Goal: Task Accomplishment & Management: Manage account settings

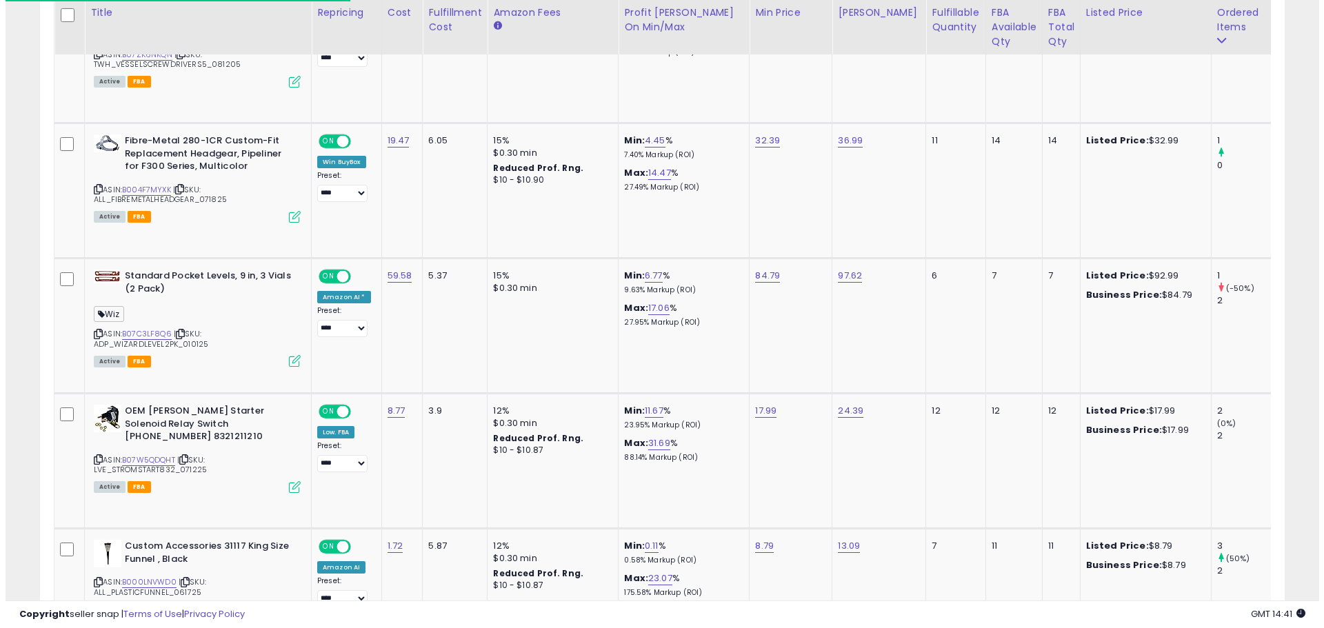
scroll to position [283, 722]
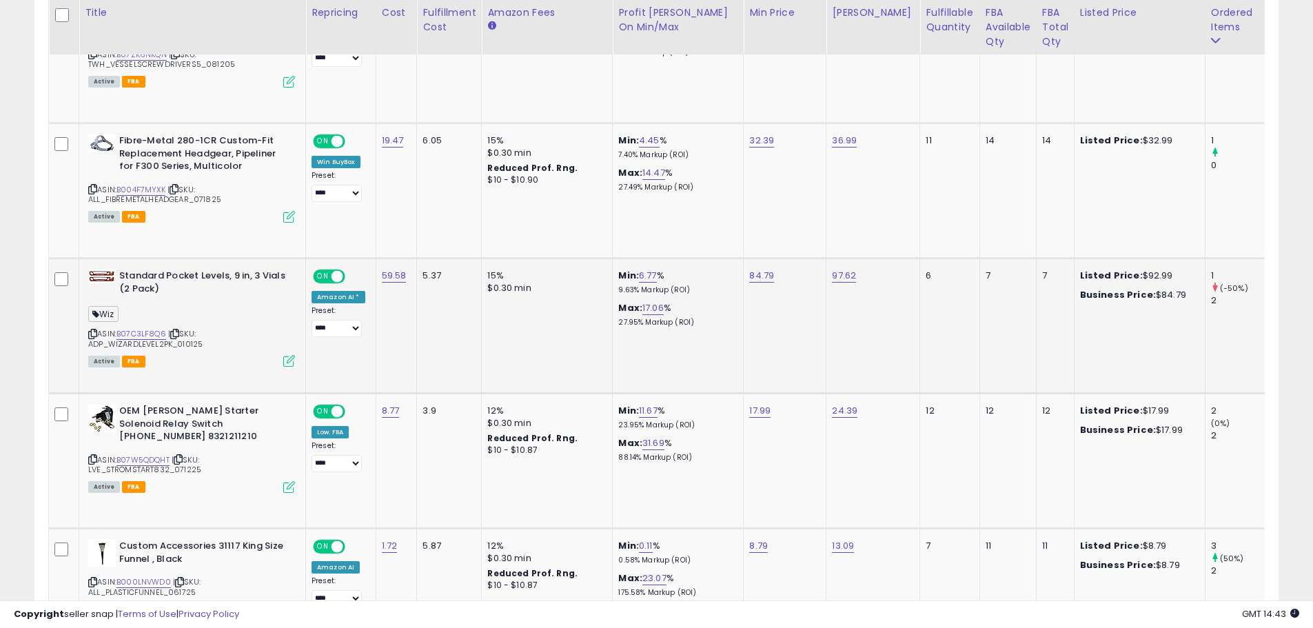
click at [288, 358] on icon at bounding box center [289, 361] width 12 height 12
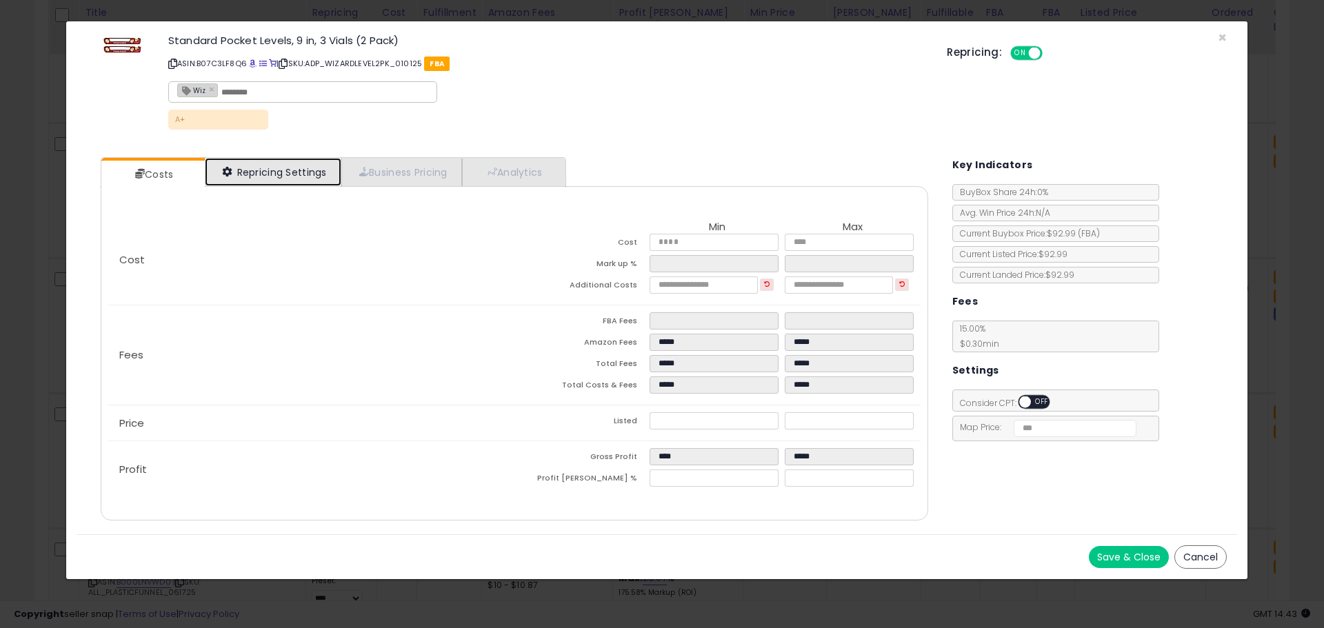
click at [296, 174] on link "Repricing Settings" at bounding box center [273, 172] width 136 height 28
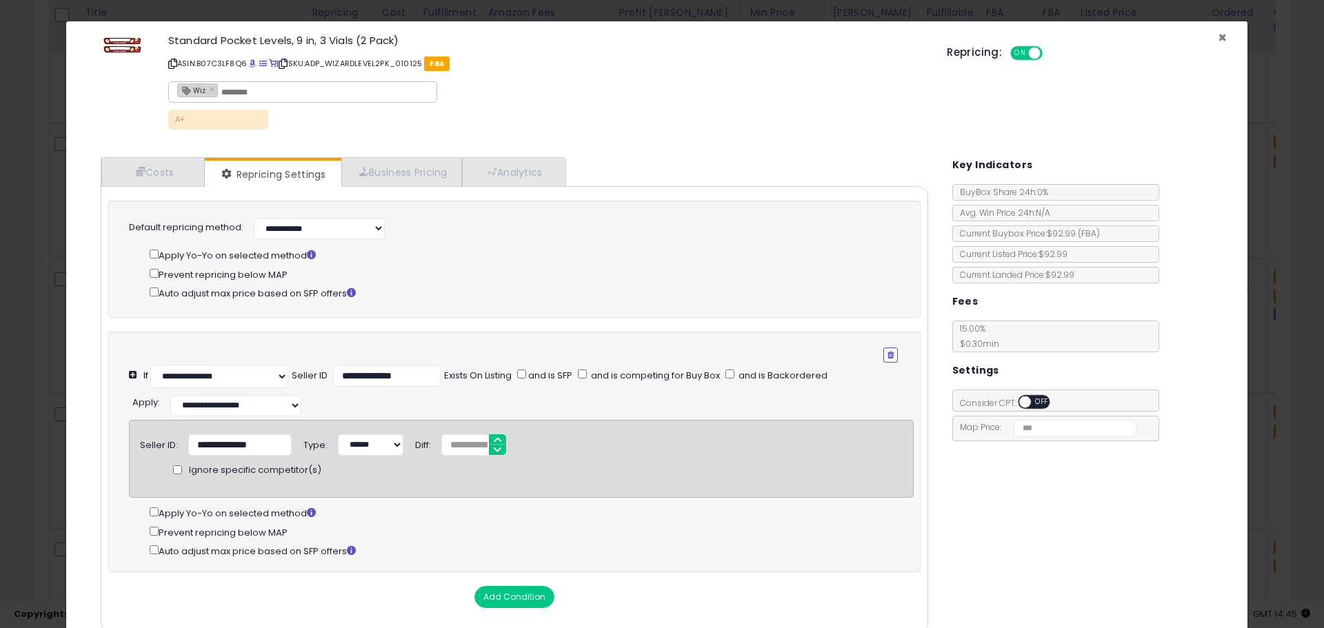
click at [1217, 37] on span "×" at bounding box center [1221, 38] width 9 height 20
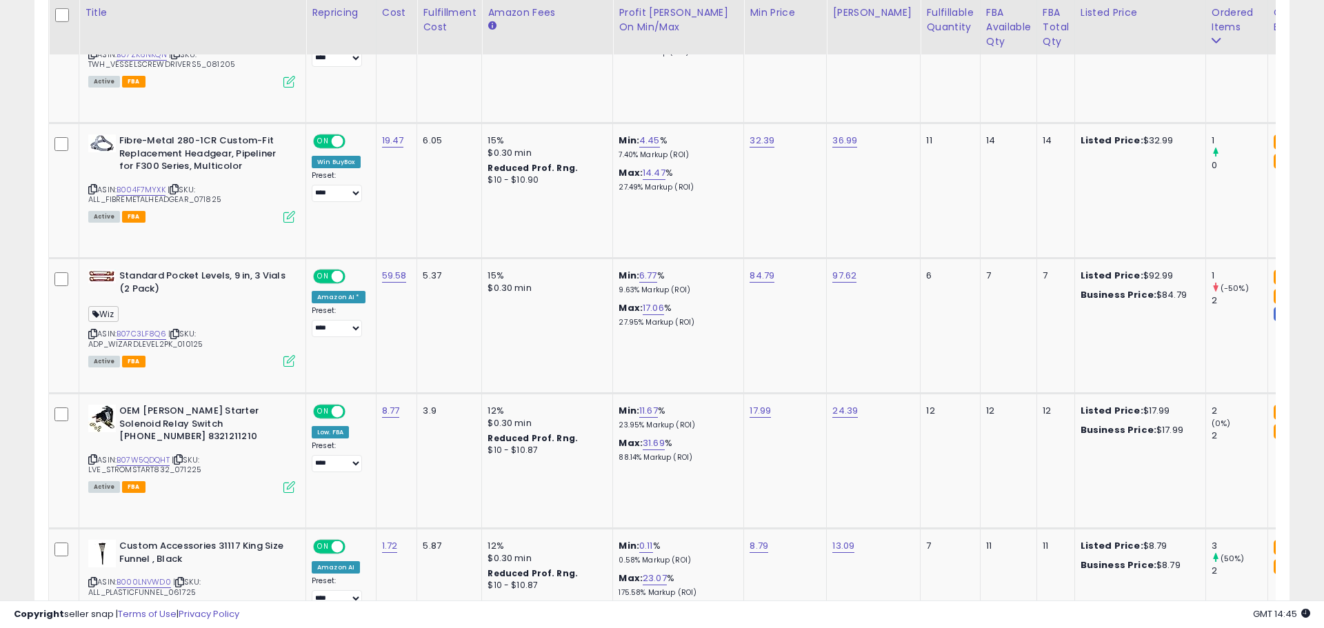
scroll to position [689059, 688620]
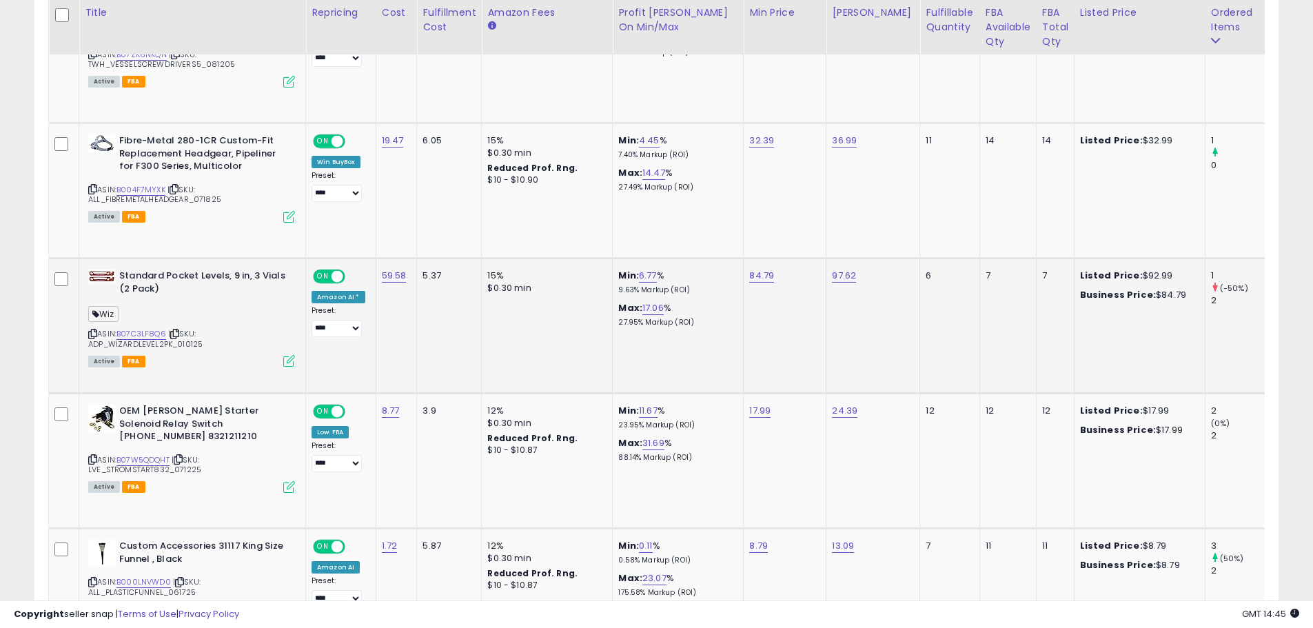
click at [287, 363] on icon at bounding box center [289, 361] width 12 height 12
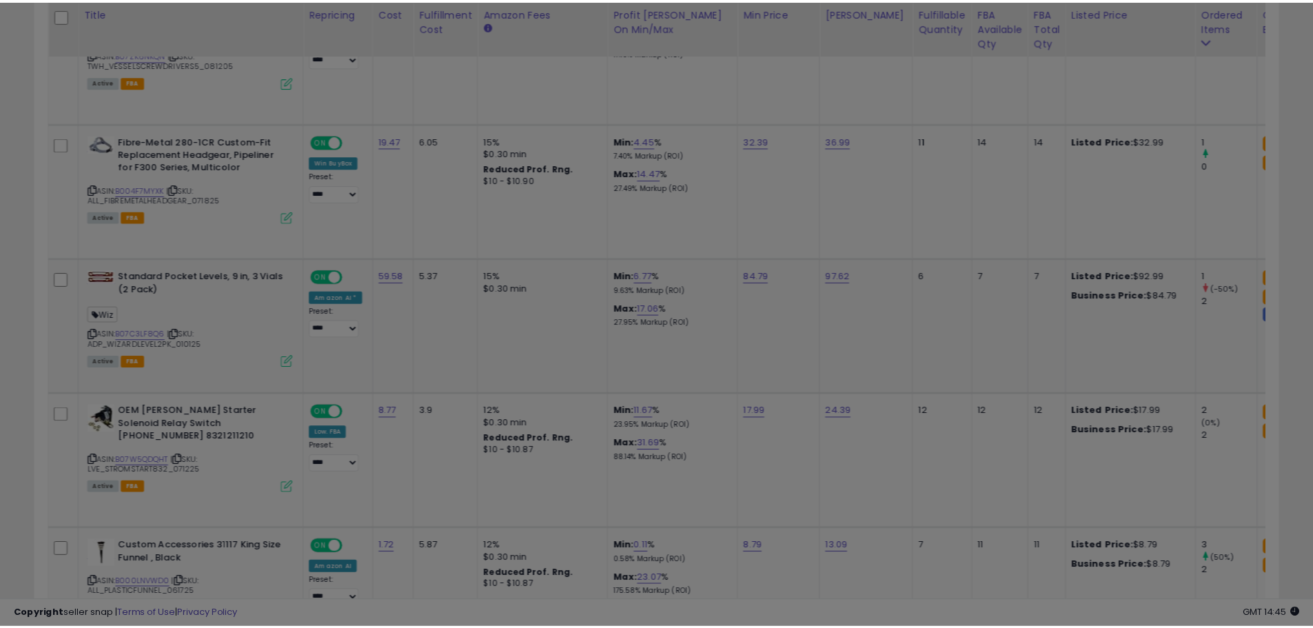
scroll to position [283, 728]
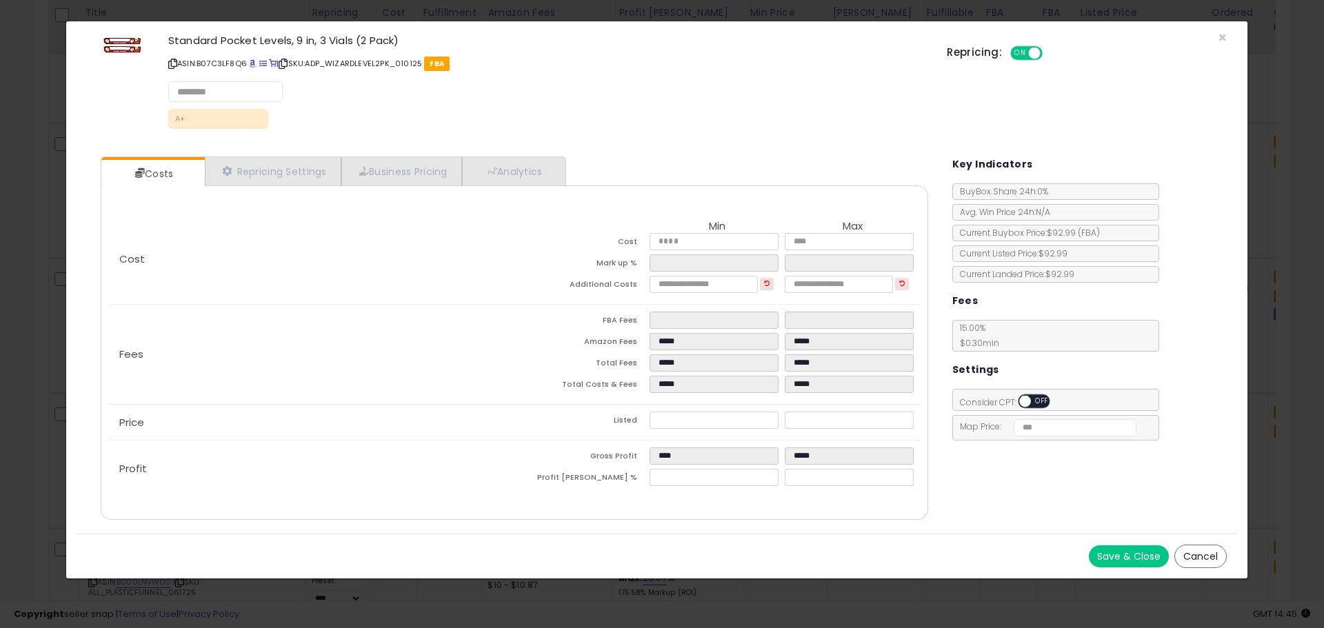
select select "*********"
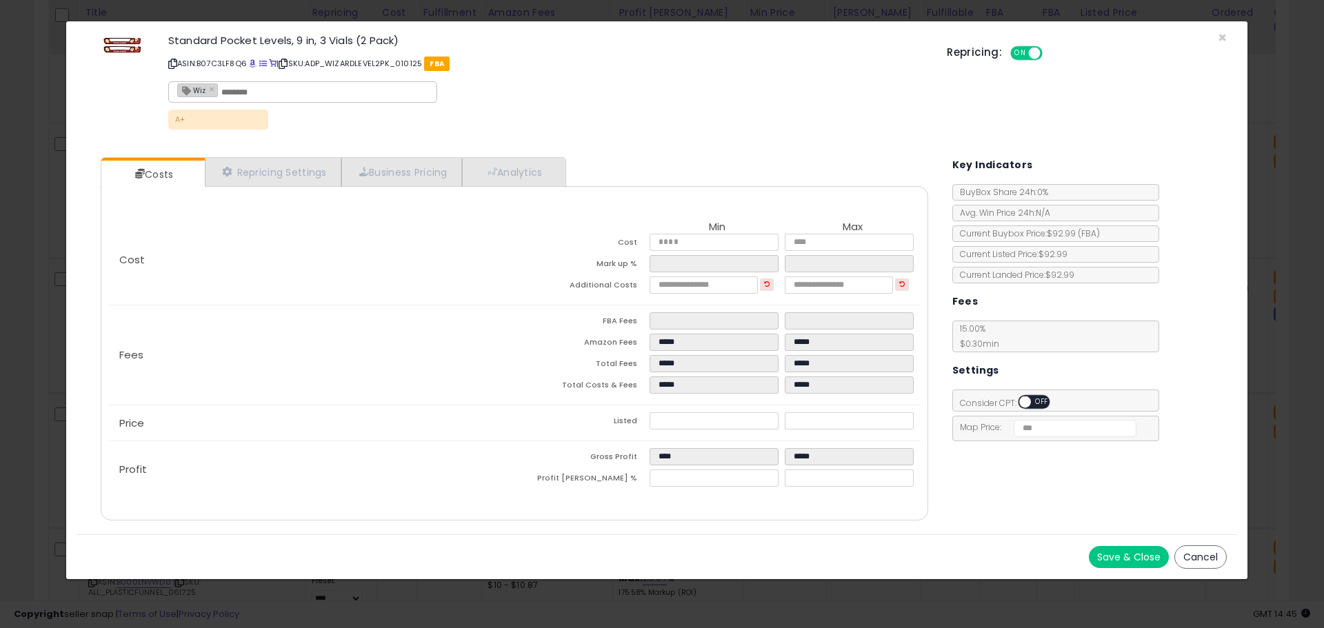
select select "**********"
click at [303, 168] on link "Repricing Settings" at bounding box center [273, 172] width 136 height 28
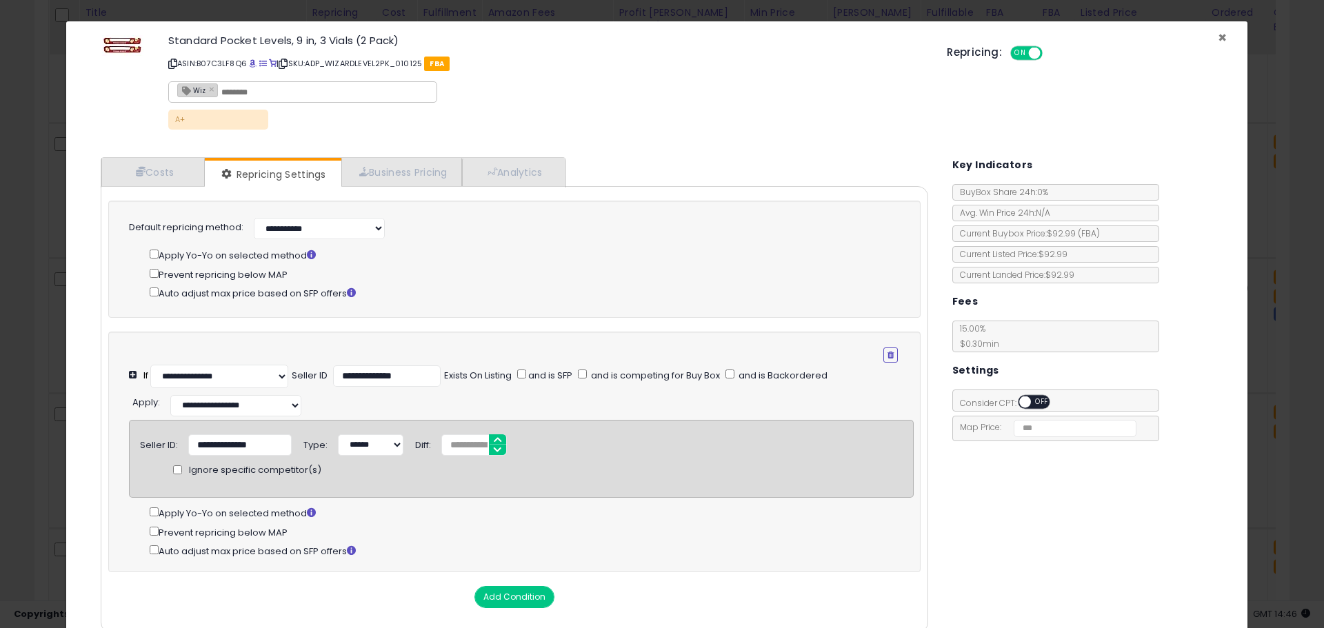
click at [1217, 38] on span "×" at bounding box center [1221, 38] width 9 height 20
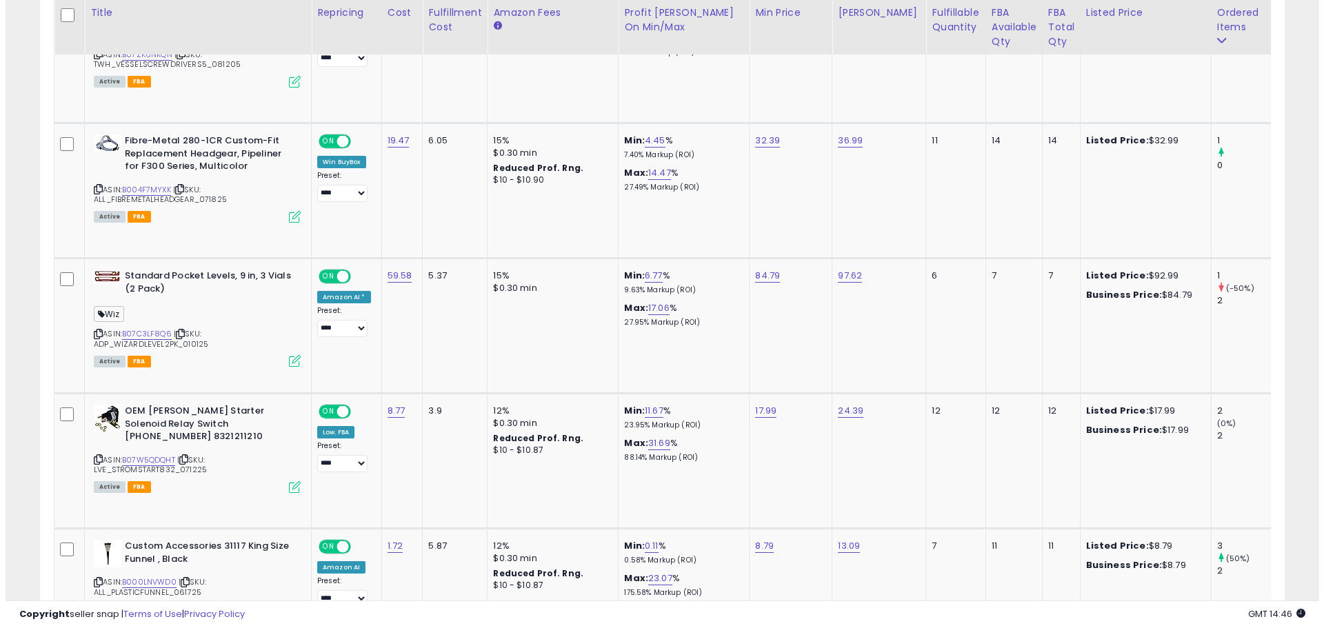
scroll to position [689059, 688620]
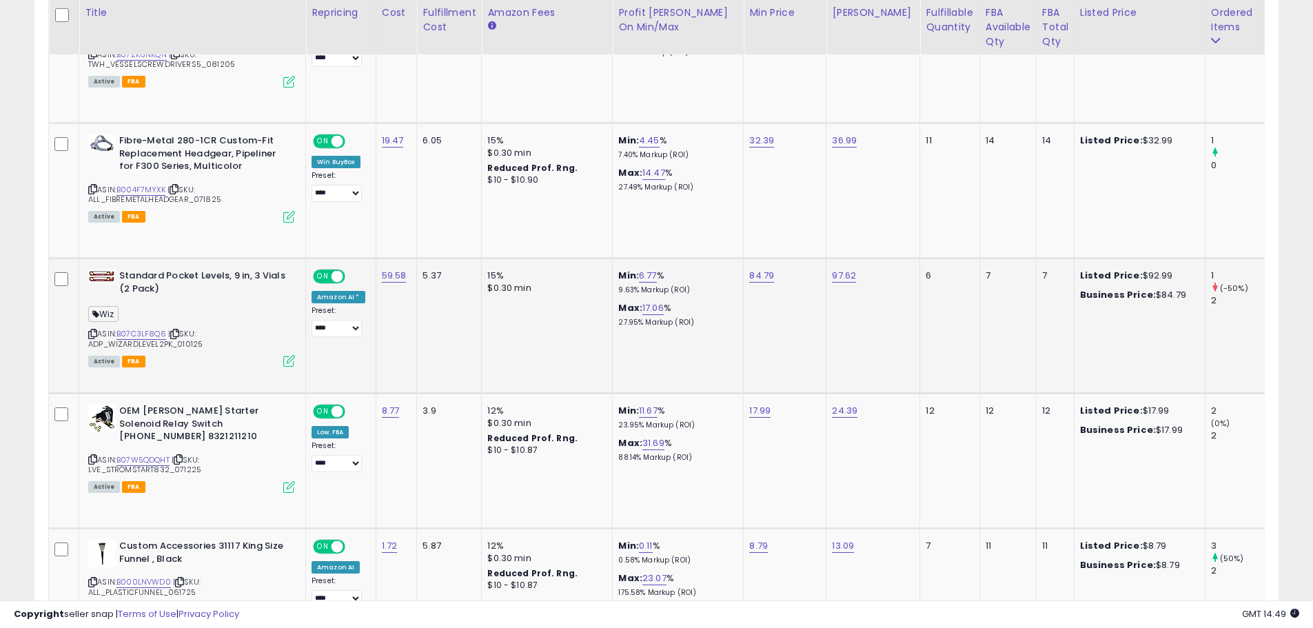
click at [289, 358] on icon at bounding box center [289, 361] width 12 height 12
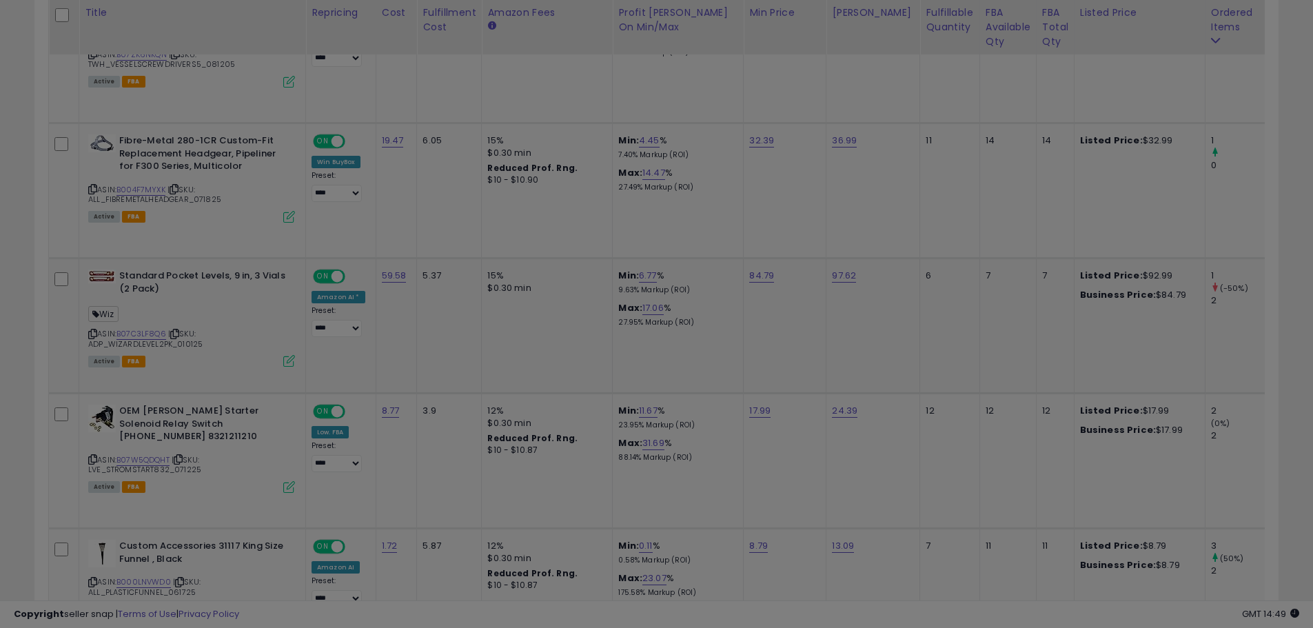
scroll to position [283, 728]
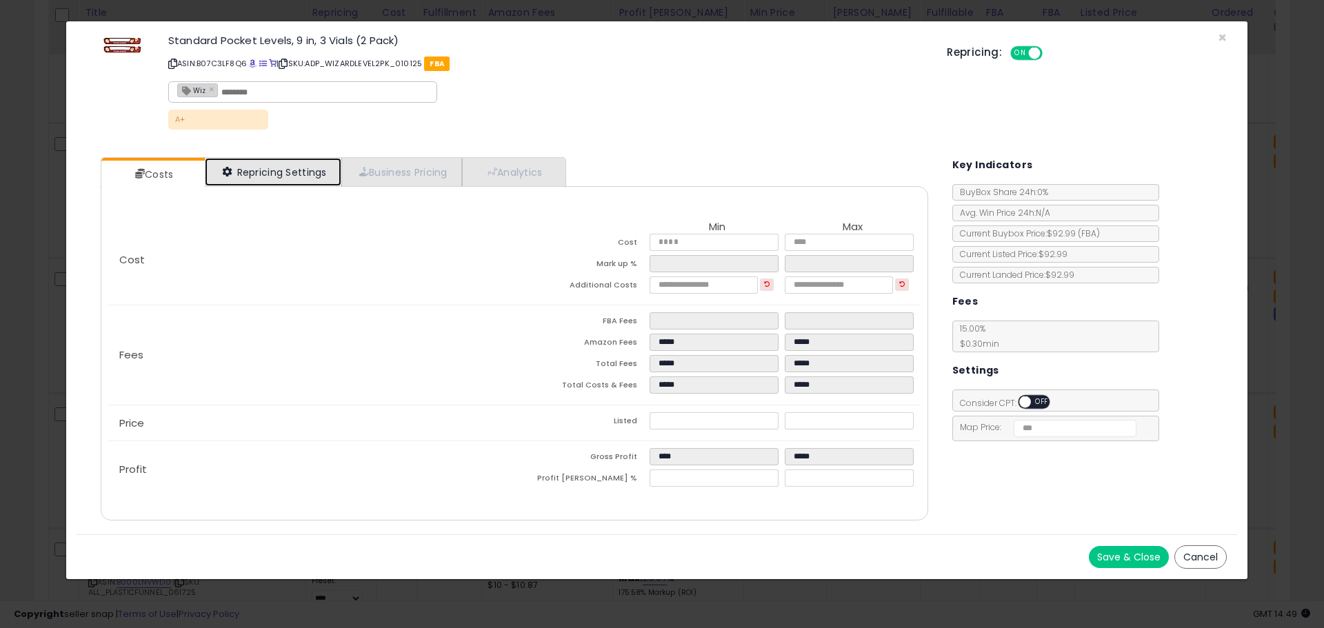
click at [276, 168] on link "Repricing Settings" at bounding box center [273, 172] width 136 height 28
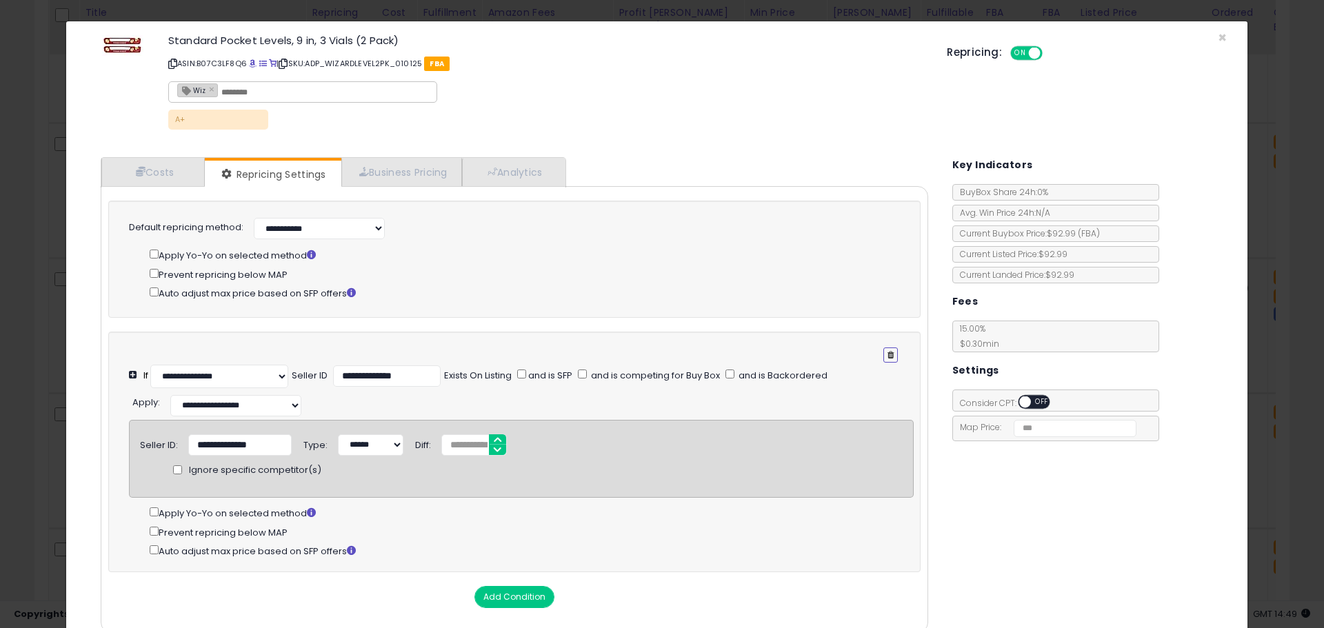
click at [883, 354] on button "button" at bounding box center [890, 354] width 14 height 15
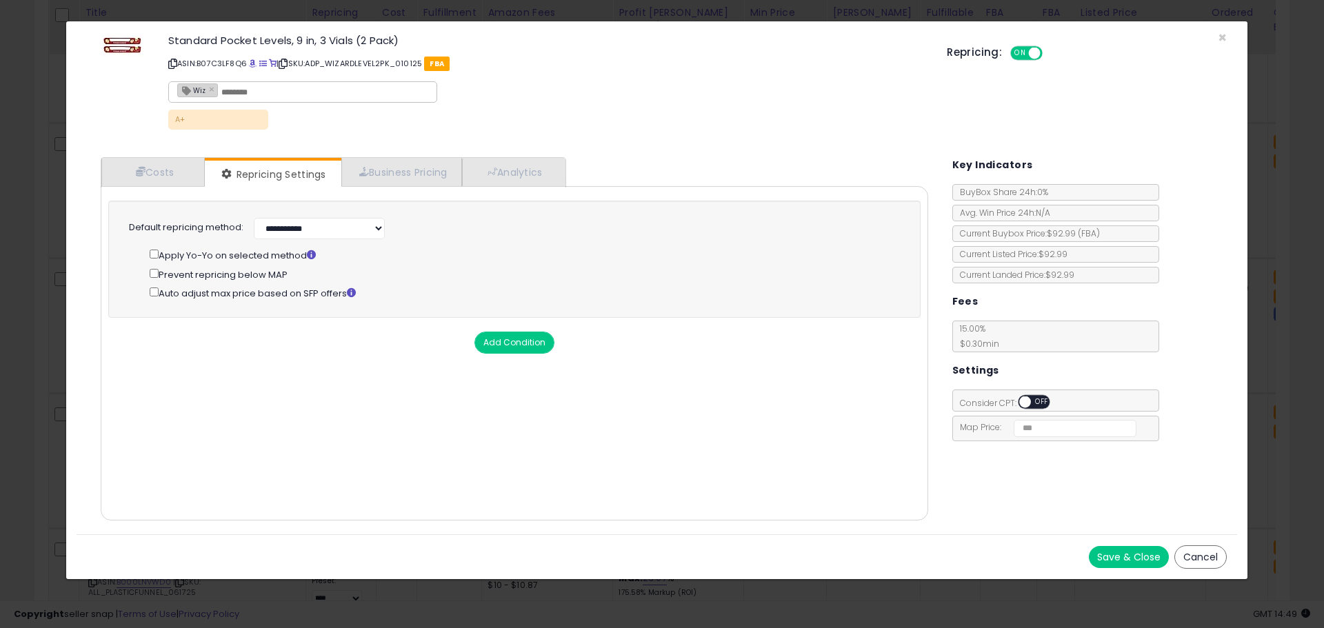
click at [1134, 551] on button "Save & Close" at bounding box center [1128, 557] width 80 height 22
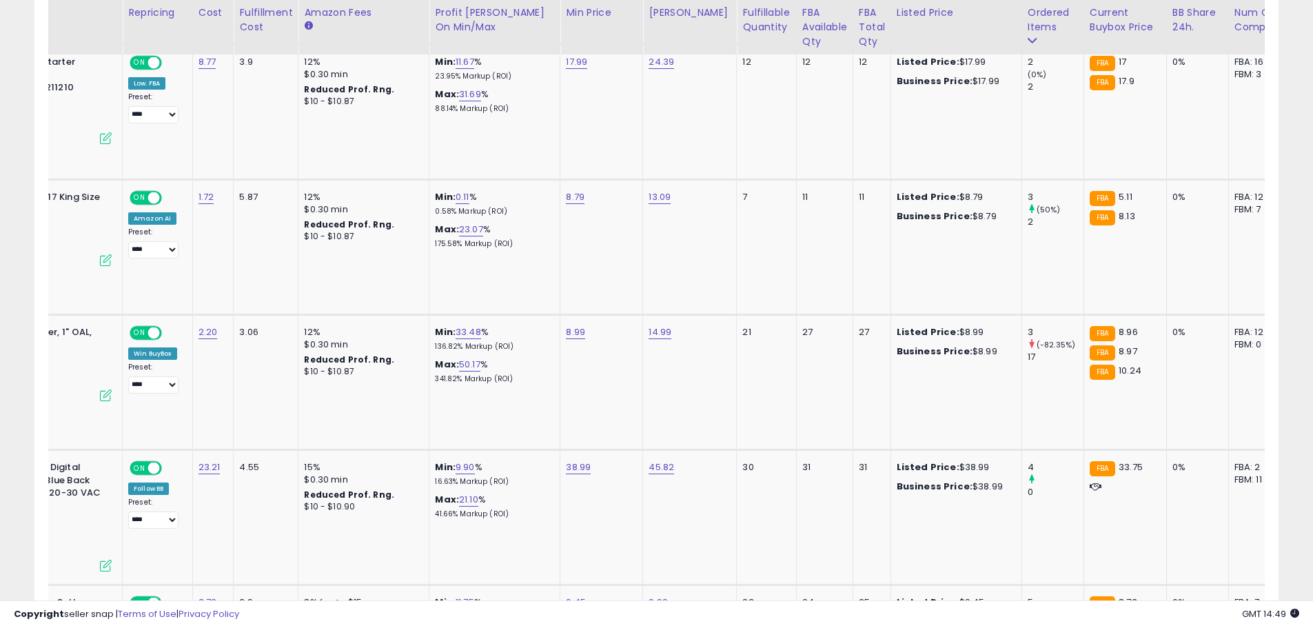
scroll to position [0, 0]
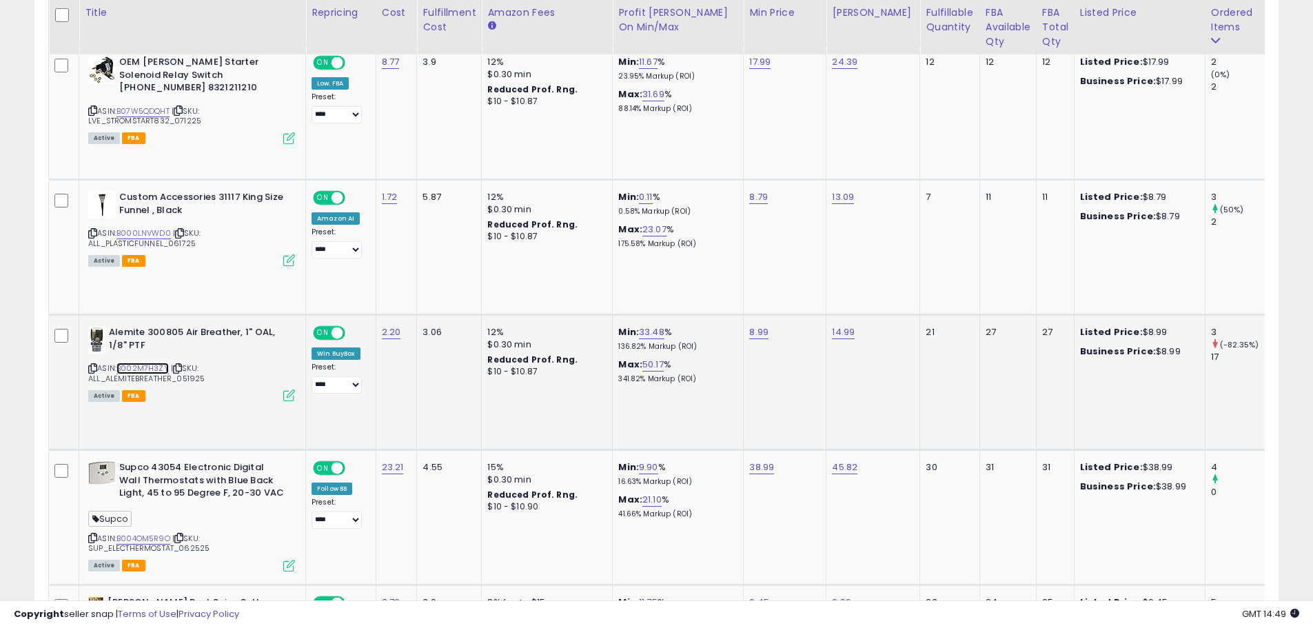
click at [144, 368] on link "B002M7H3ZY" at bounding box center [142, 369] width 52 height 12
click at [290, 396] on icon at bounding box center [289, 395] width 12 height 12
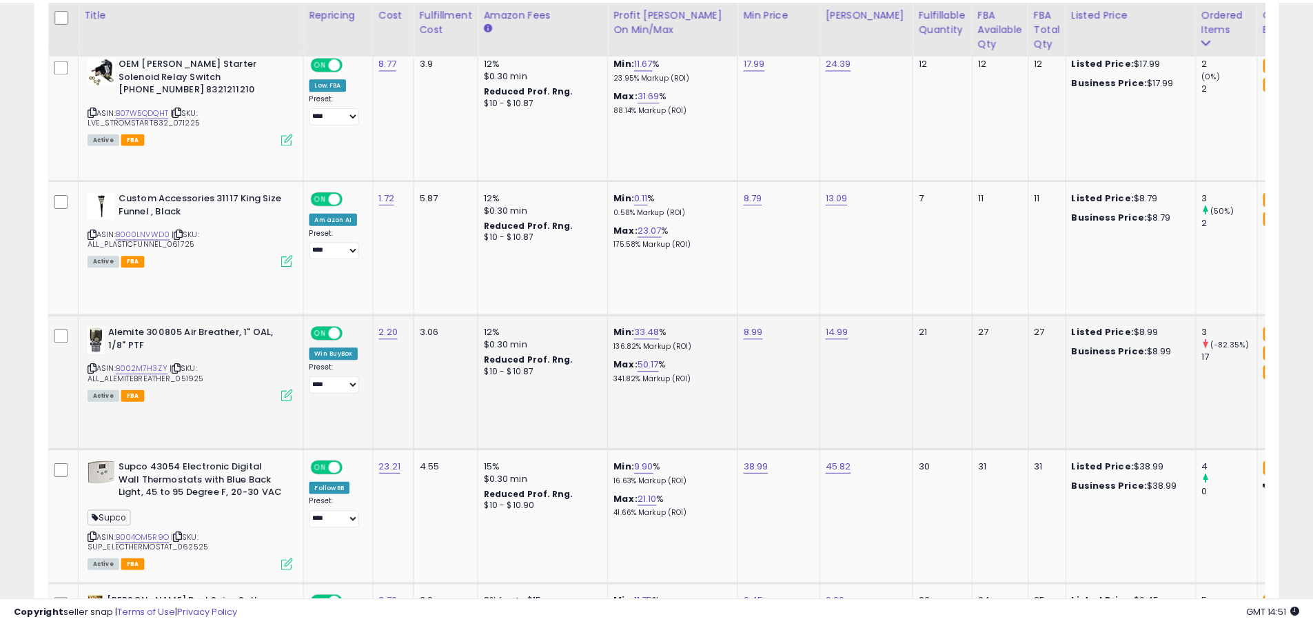
scroll to position [283, 728]
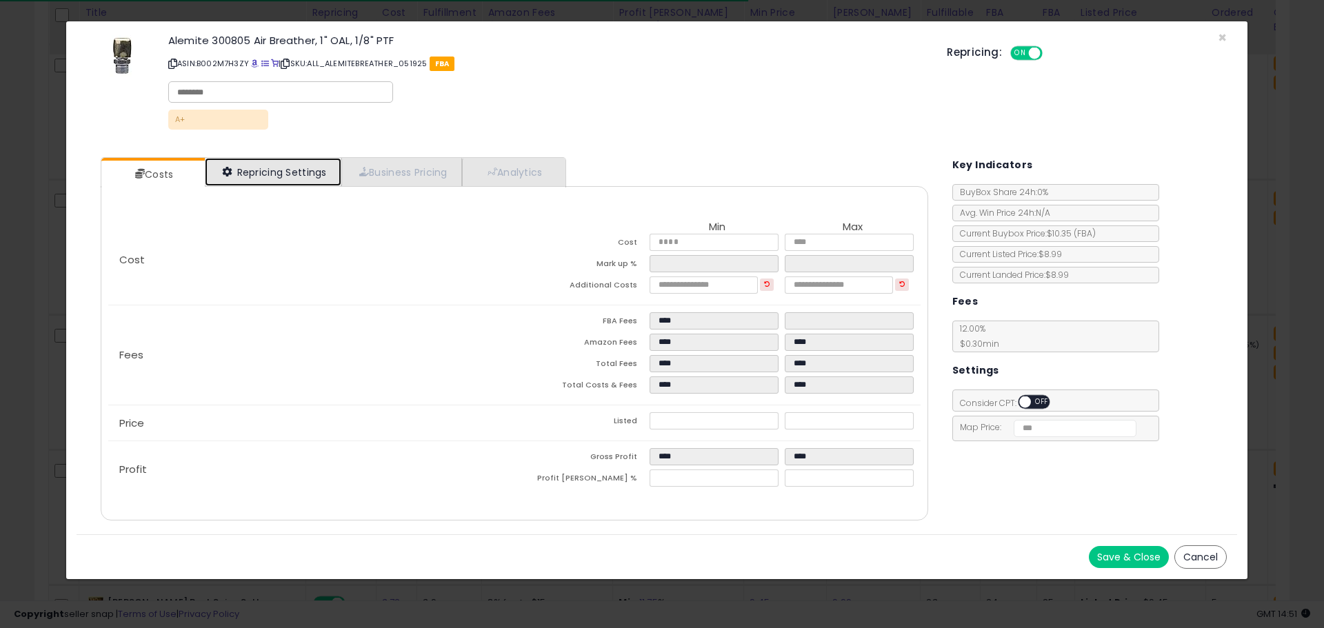
click at [276, 167] on link "Repricing Settings" at bounding box center [273, 172] width 136 height 28
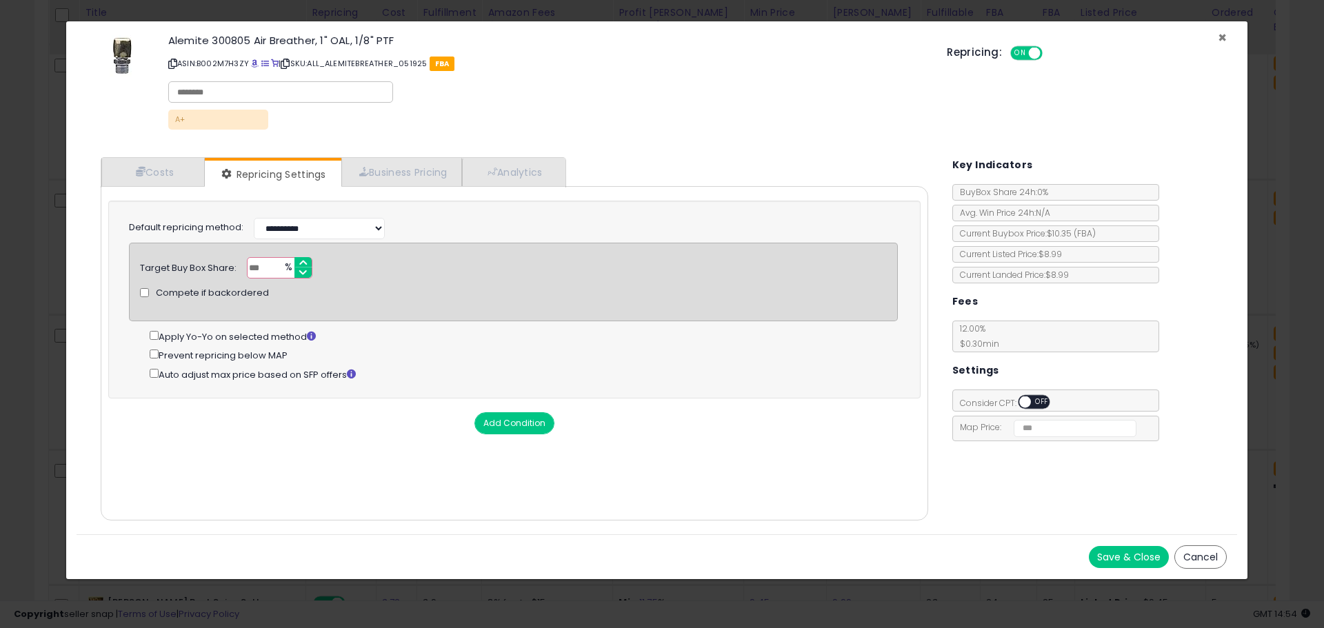
click at [1217, 39] on span "×" at bounding box center [1221, 38] width 9 height 20
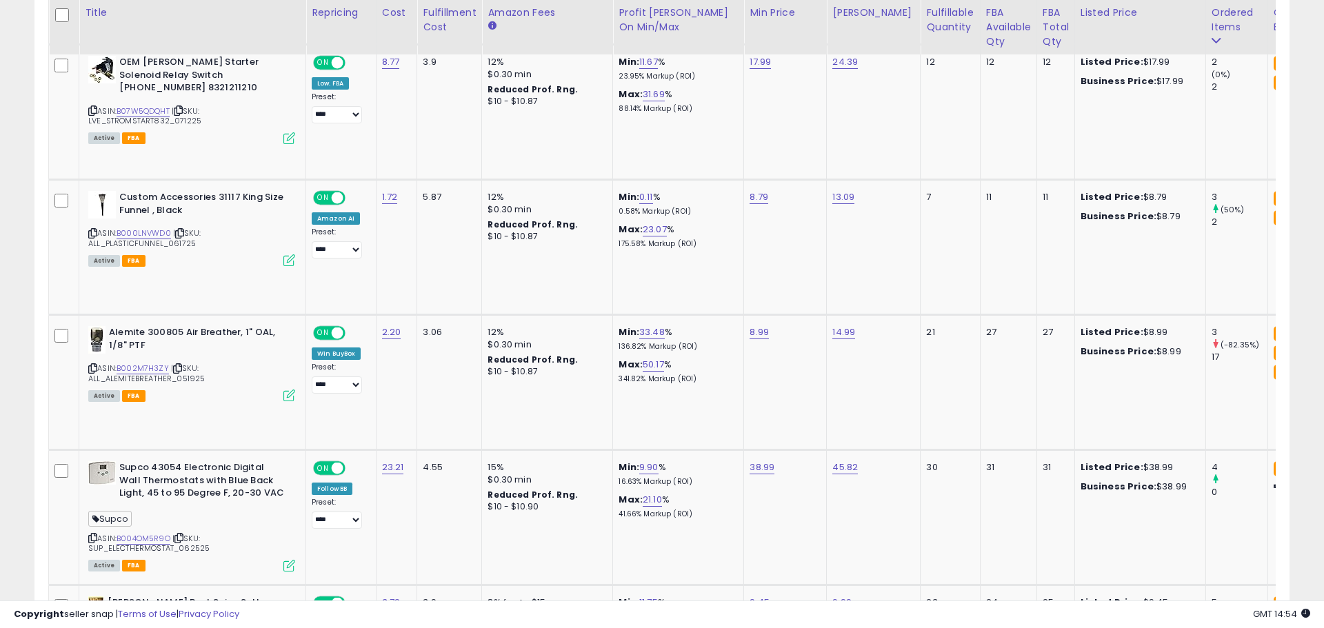
scroll to position [689059, 688620]
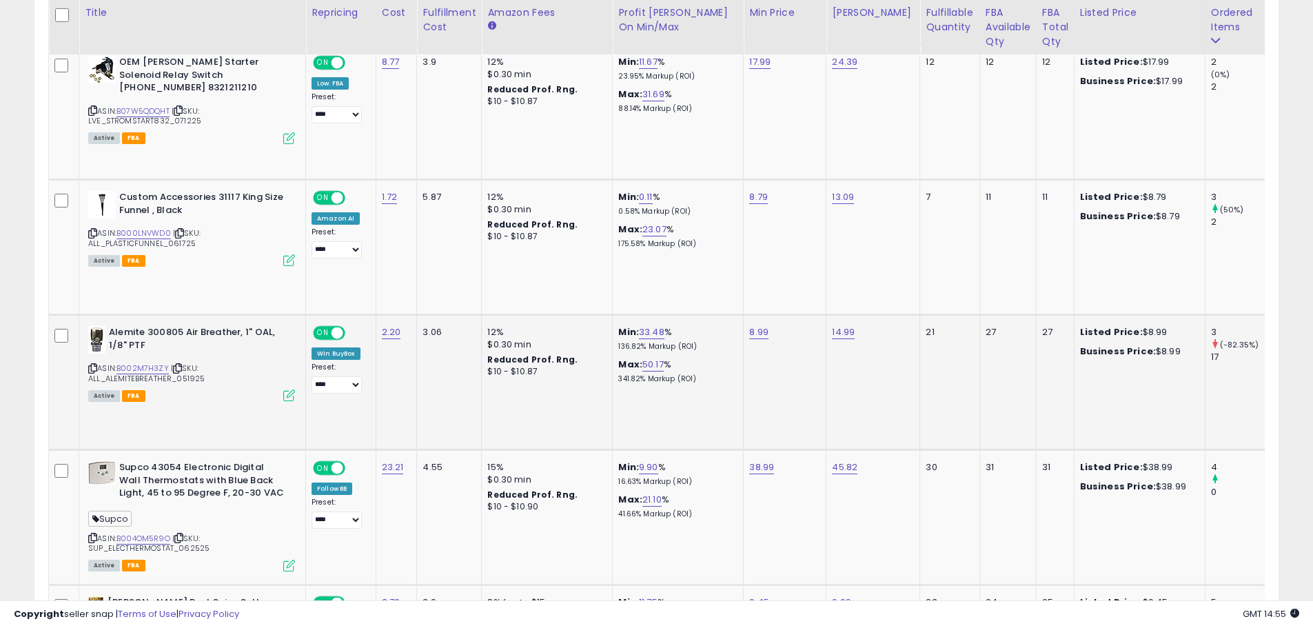
click at [287, 394] on icon at bounding box center [289, 395] width 12 height 12
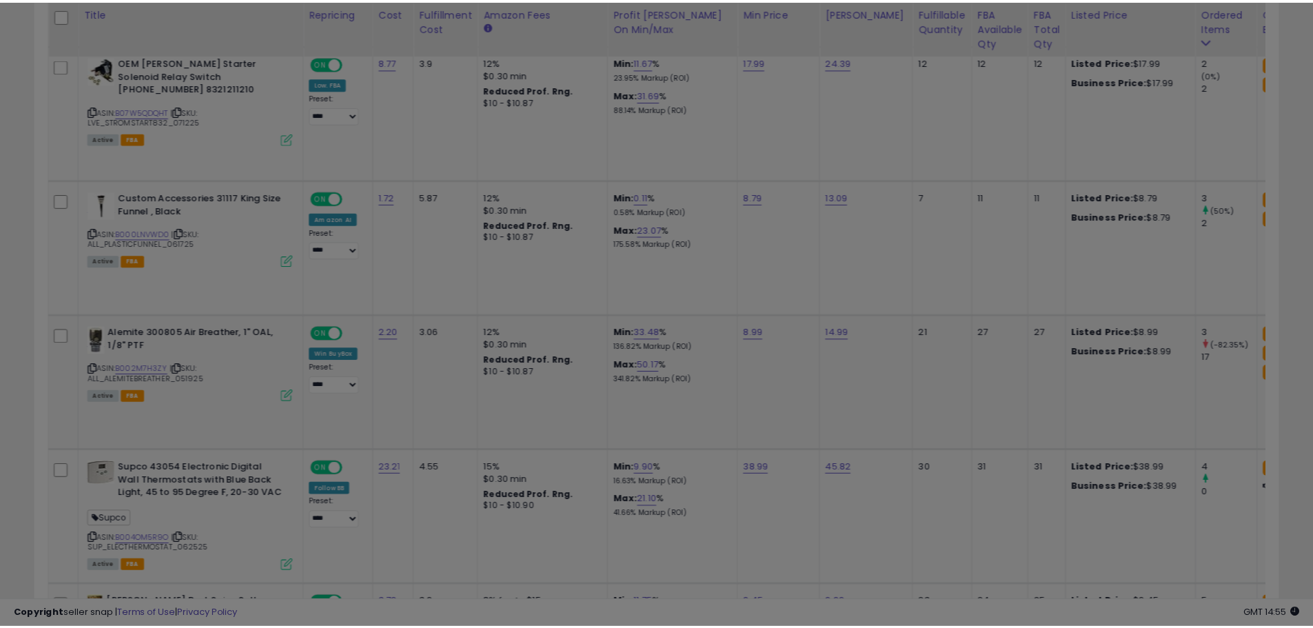
scroll to position [283, 728]
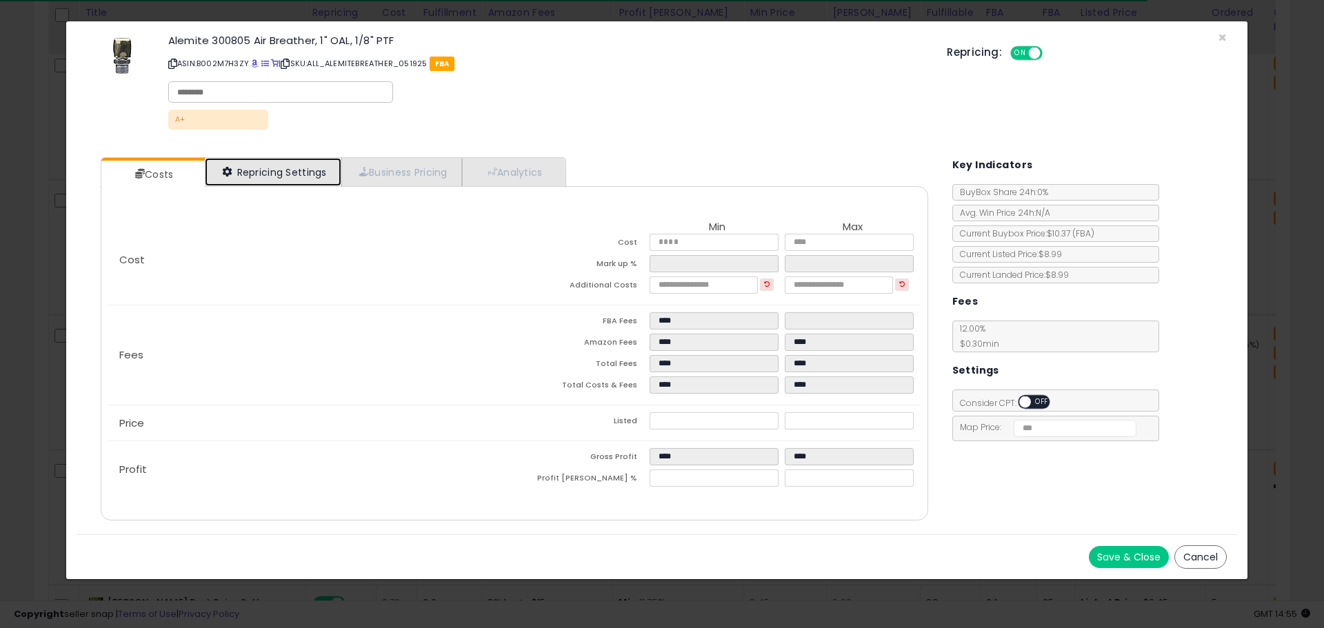
click at [313, 163] on link "Repricing Settings" at bounding box center [273, 172] width 136 height 28
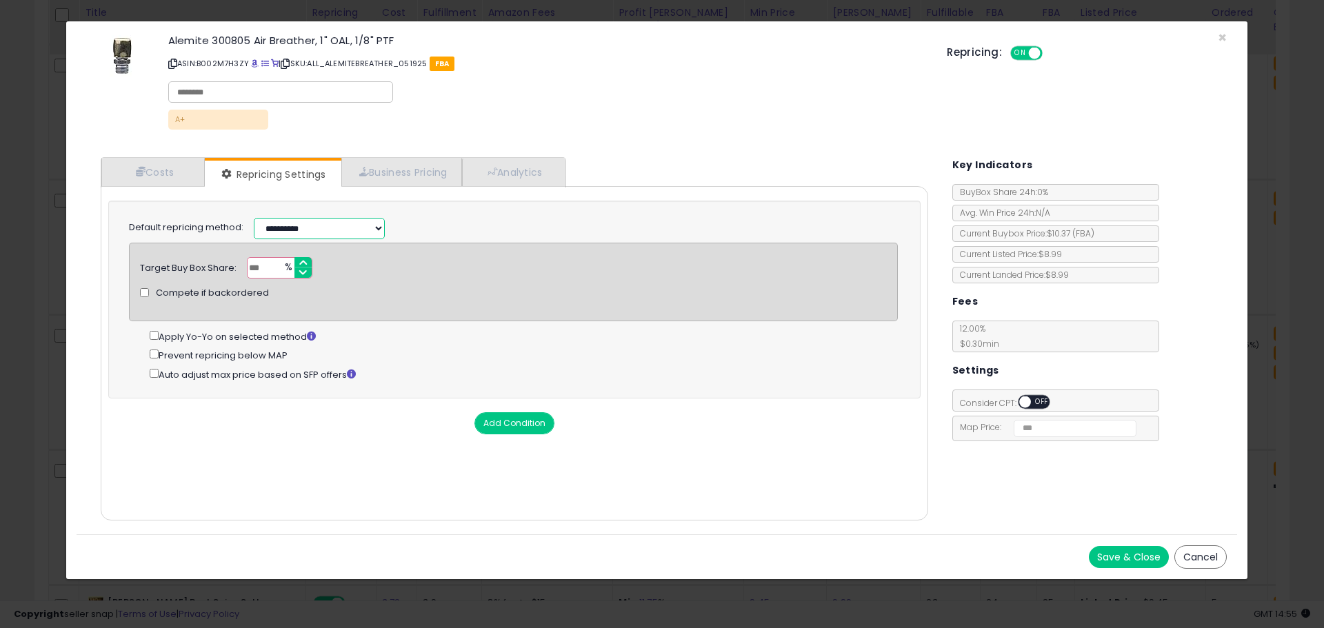
click at [378, 230] on select "**********" at bounding box center [319, 228] width 131 height 21
select select "*********"
click at [254, 218] on select "**********" at bounding box center [319, 228] width 131 height 21
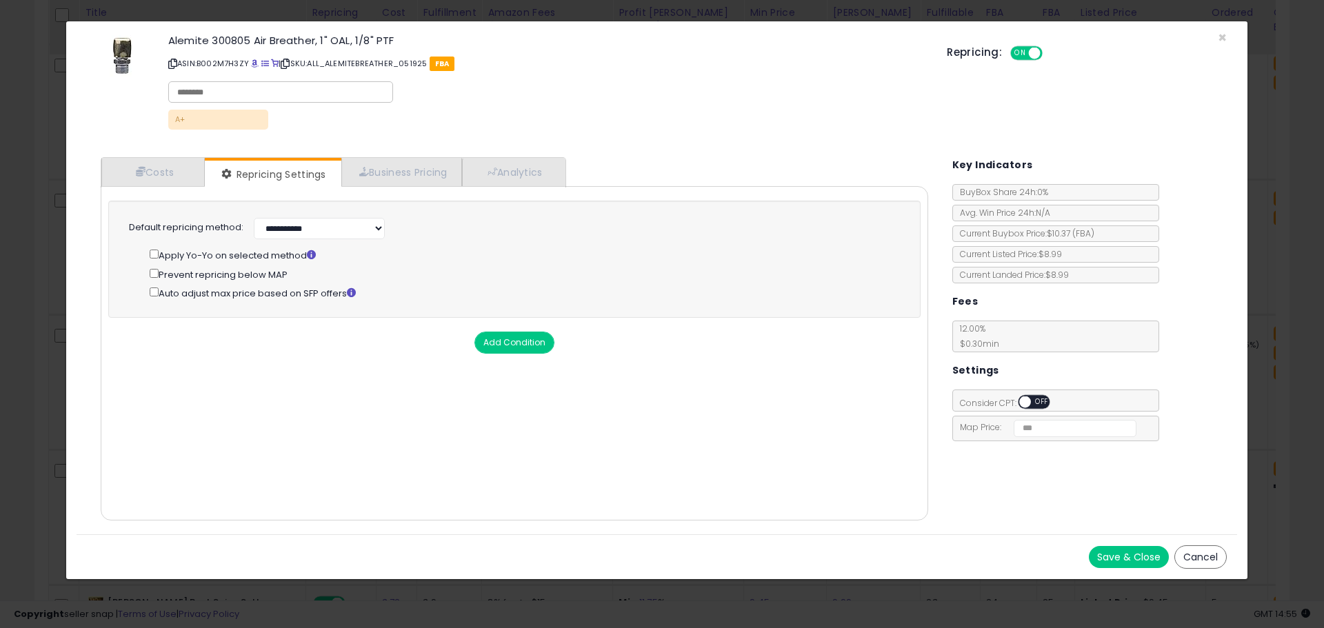
click at [1119, 553] on button "Save & Close" at bounding box center [1128, 557] width 80 height 22
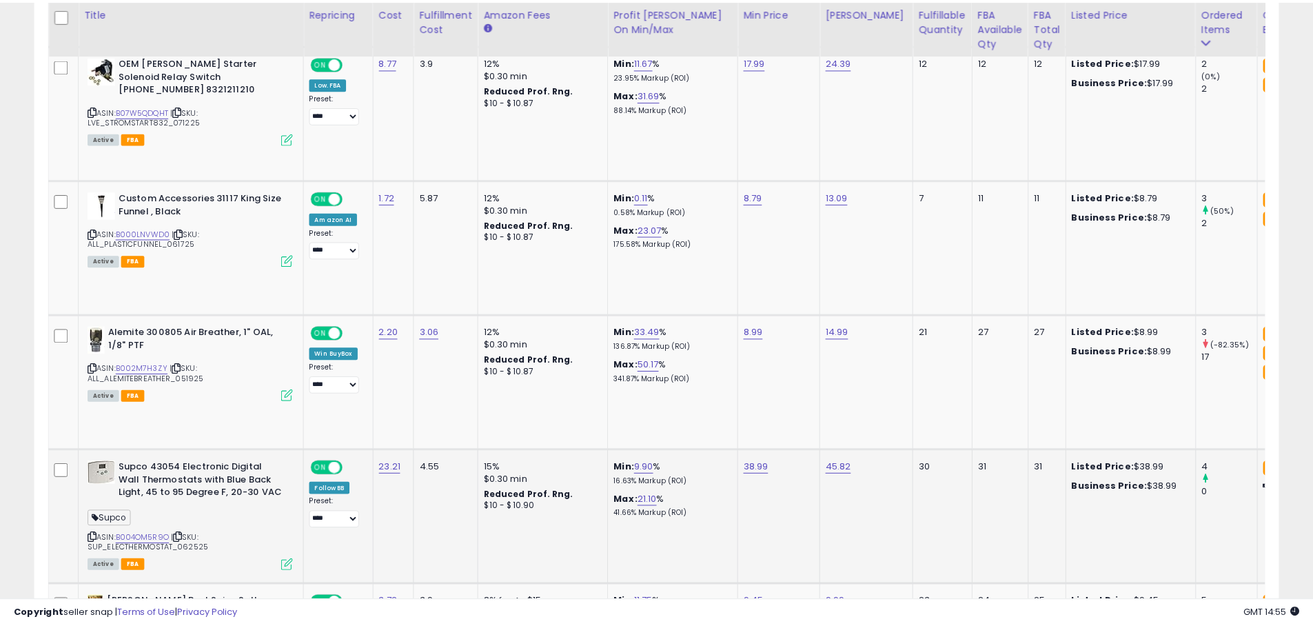
scroll to position [689059, 688620]
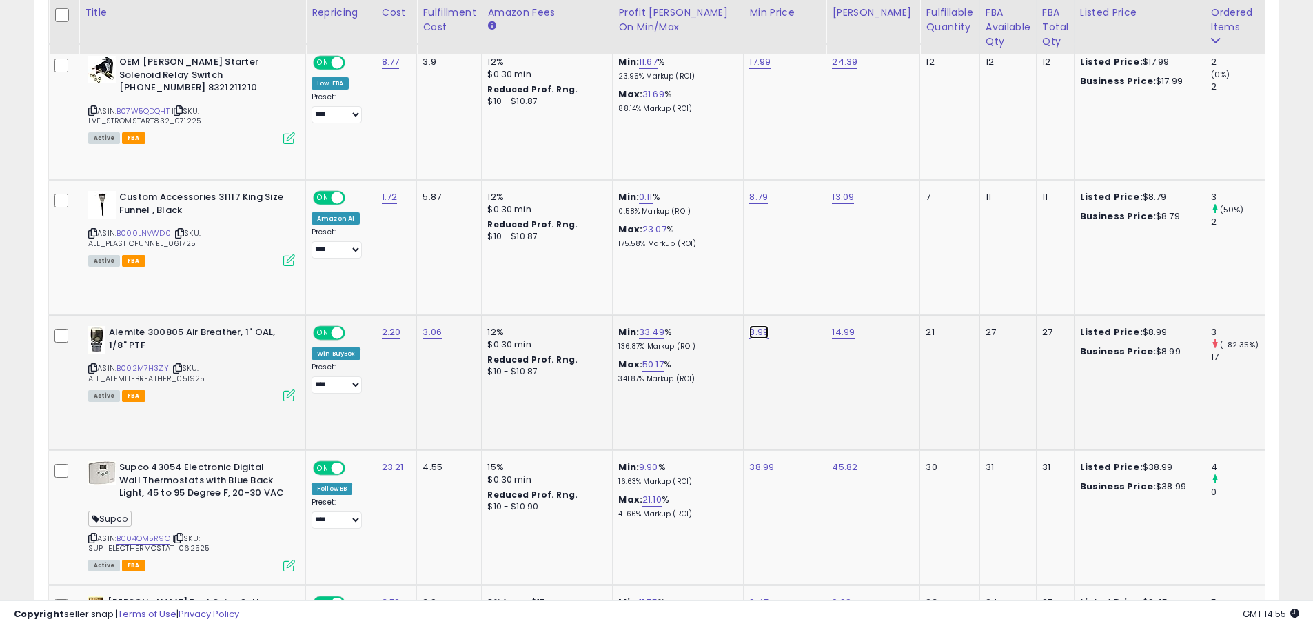
click at [752, 332] on link "8.99" at bounding box center [758, 332] width 19 height 14
drag, startPoint x: 709, startPoint y: 301, endPoint x: 635, endPoint y: 294, distance: 74.0
click at [646, 294] on div "****" at bounding box center [745, 299] width 199 height 37
type input "****"
click button "submit" at bounding box center [794, 297] width 23 height 21
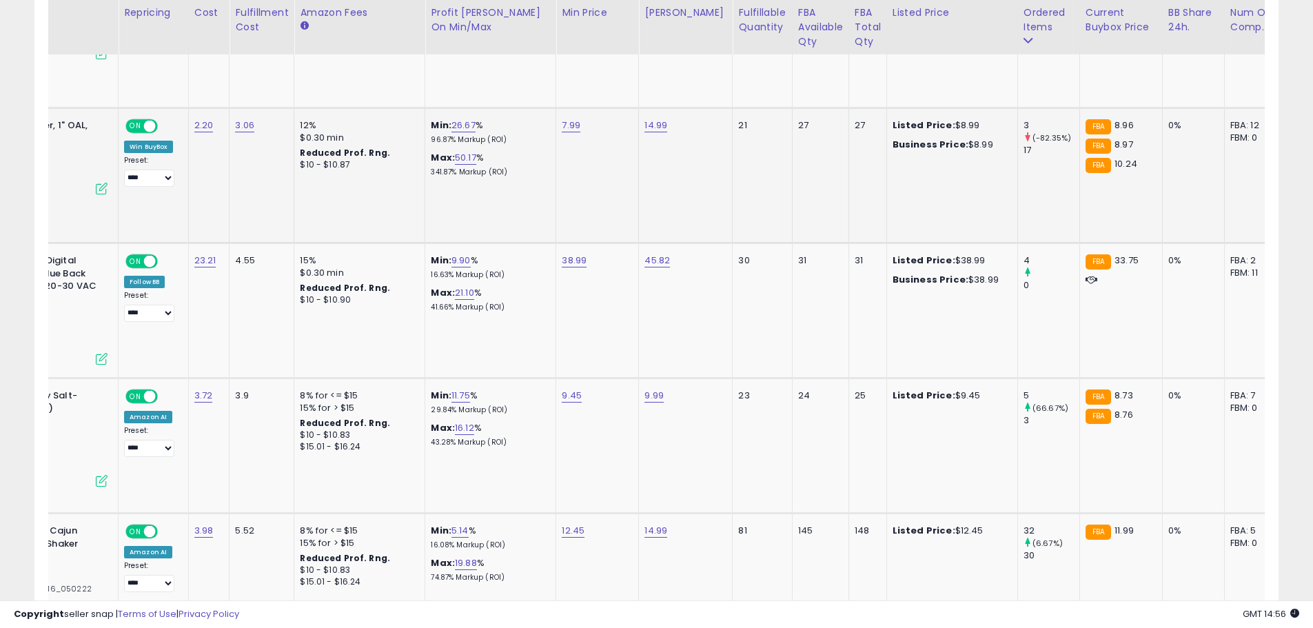
scroll to position [0, 165]
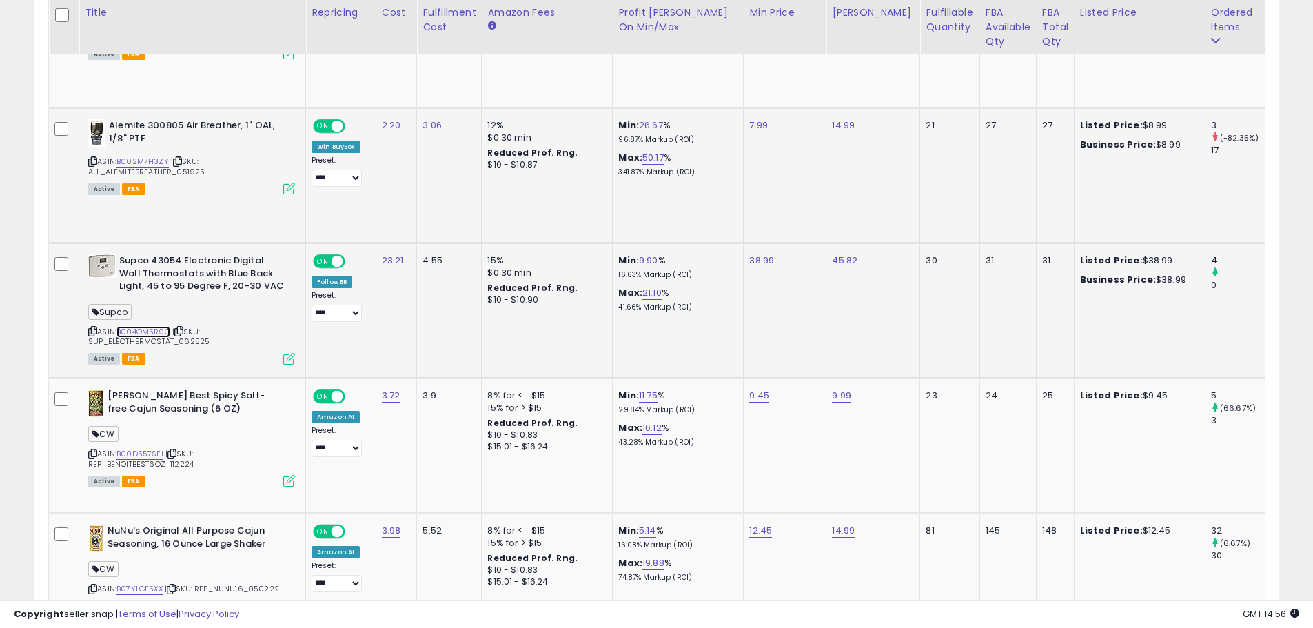
click at [138, 330] on link "B004OM5R9O" at bounding box center [143, 332] width 54 height 12
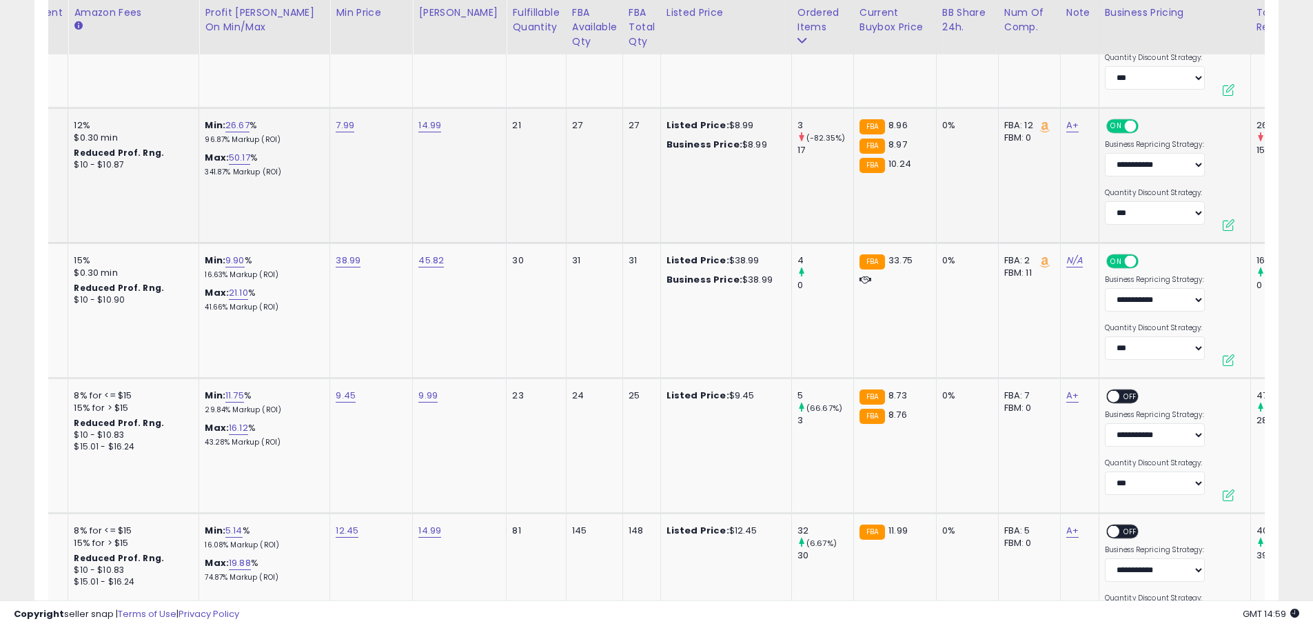
scroll to position [0, 182]
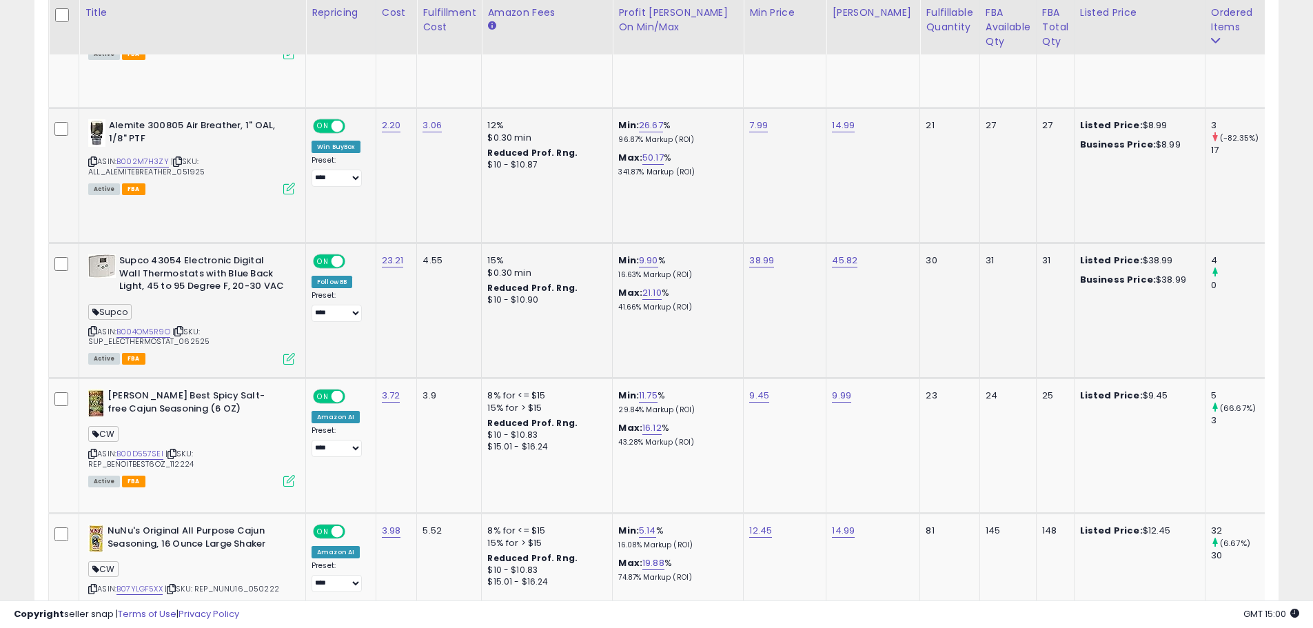
click at [290, 357] on icon at bounding box center [289, 359] width 12 height 12
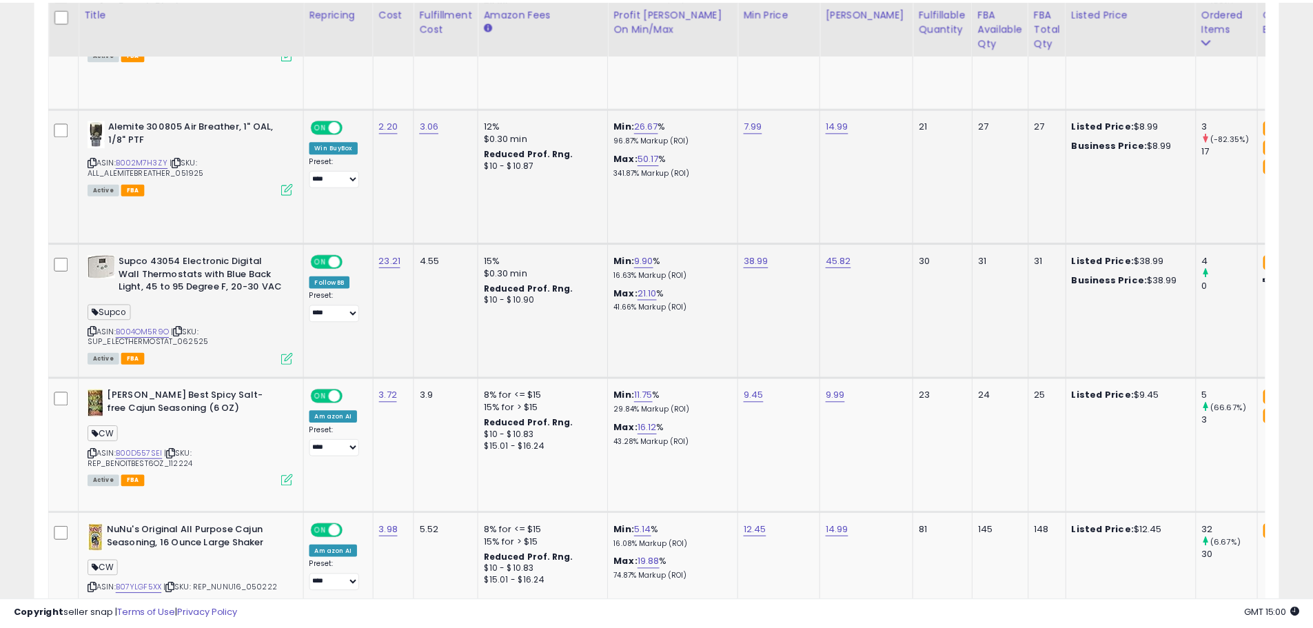
scroll to position [283, 728]
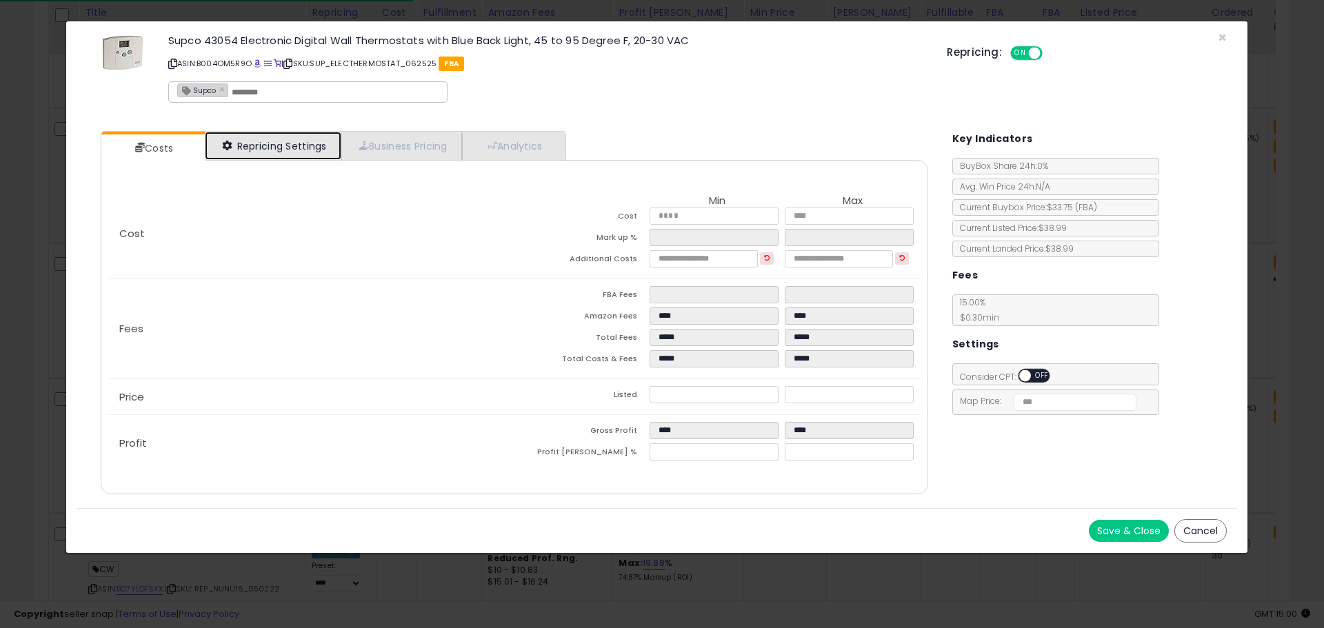
click at [298, 149] on link "Repricing Settings" at bounding box center [273, 146] width 136 height 28
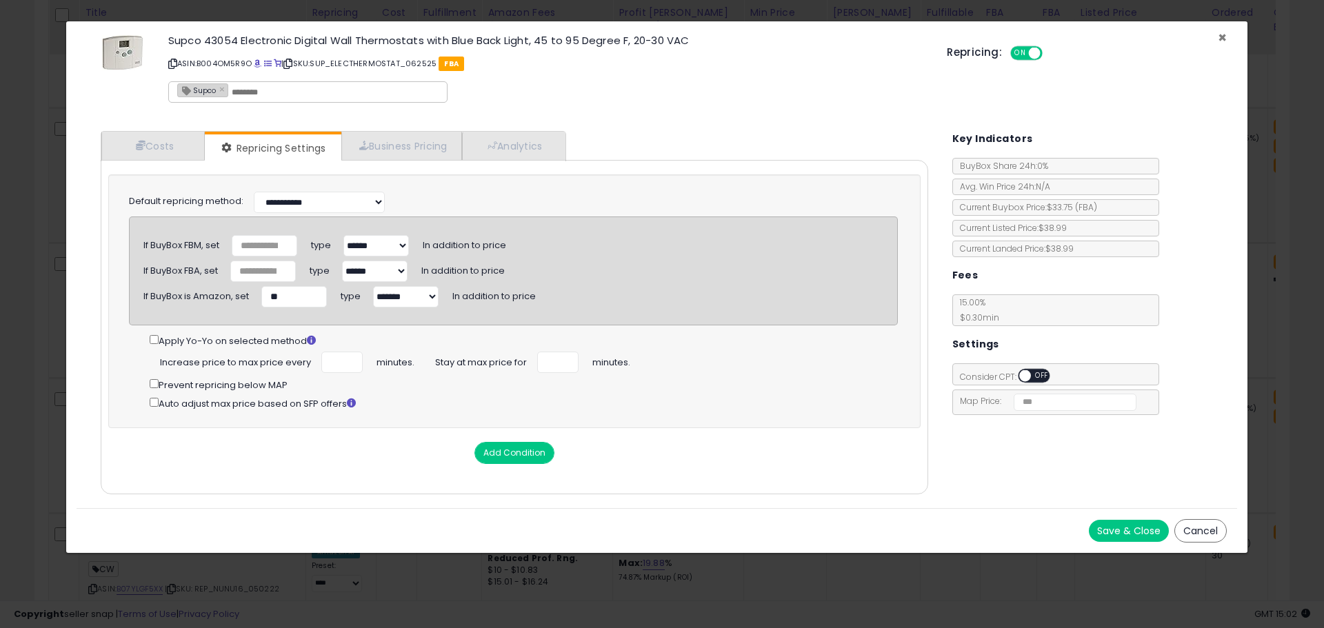
click at [1220, 36] on span "×" at bounding box center [1221, 38] width 9 height 20
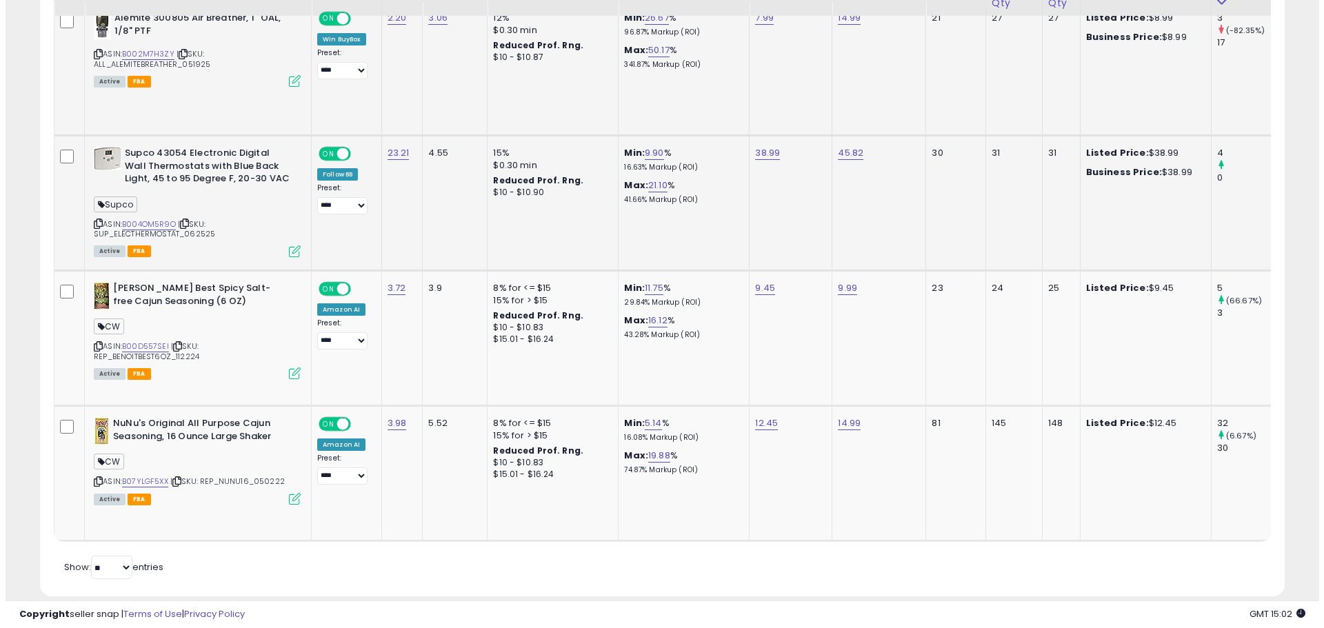
scroll to position [2003, 0]
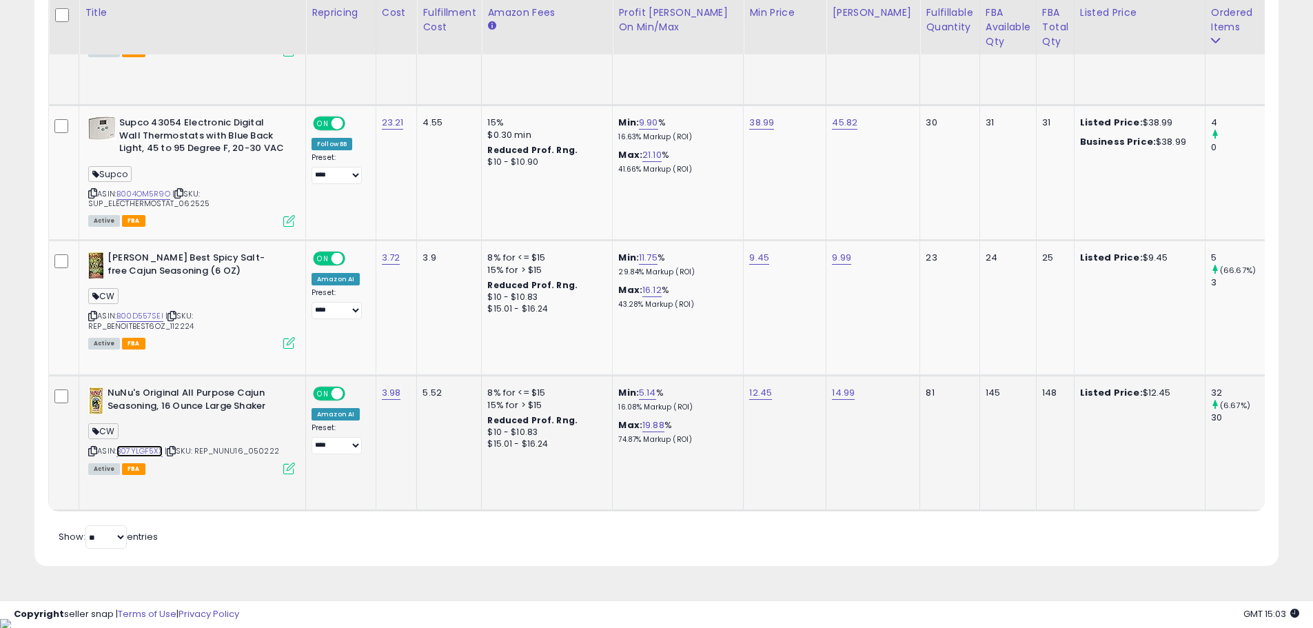
click at [136, 451] on link "B07YLGF5XX" at bounding box center [139, 451] width 46 height 12
click at [289, 471] on icon at bounding box center [289, 469] width 12 height 12
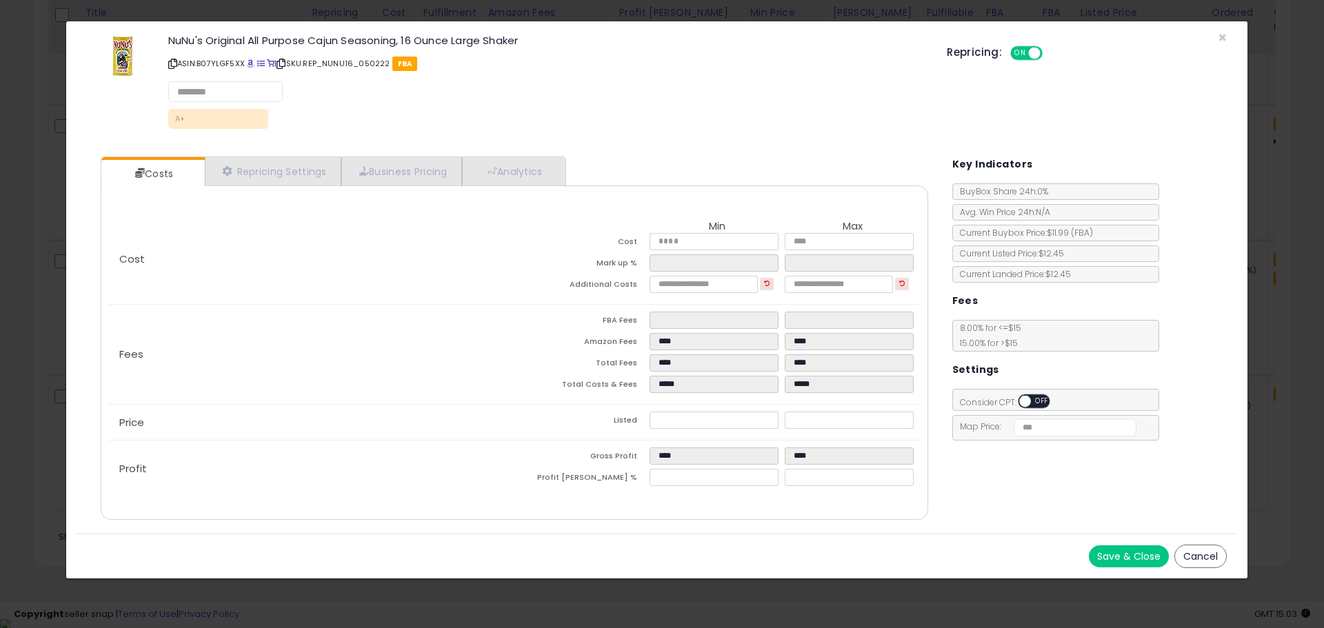
select select "*********"
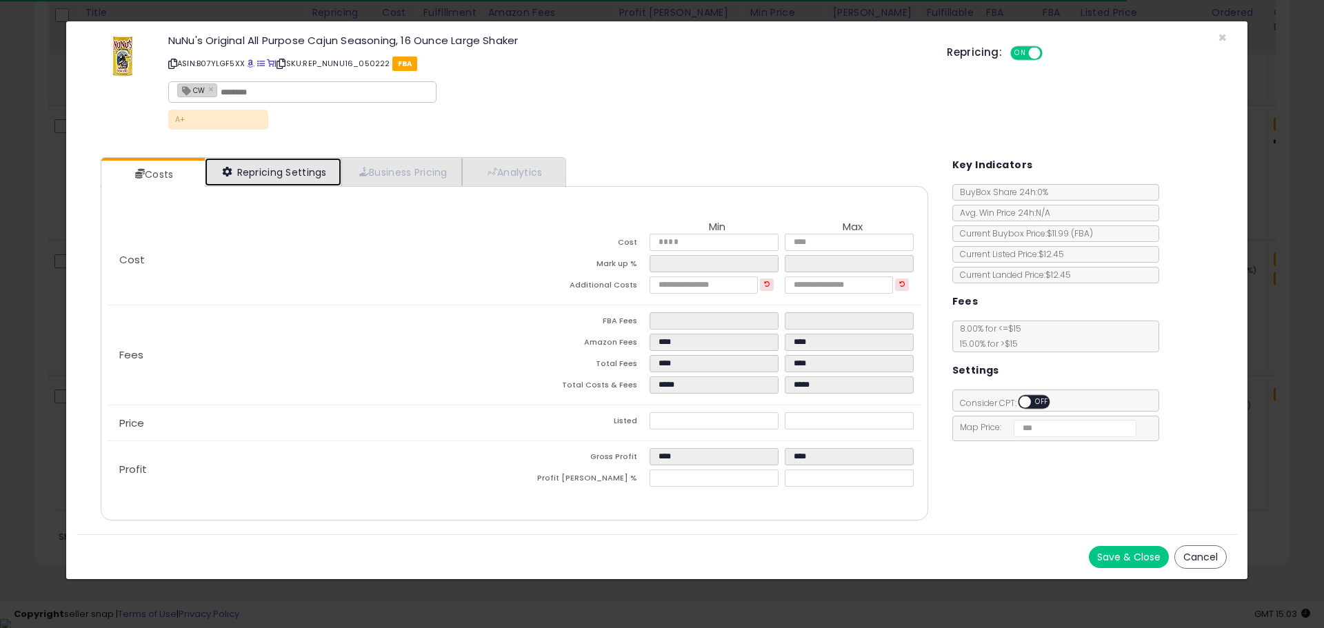
click at [305, 161] on link "Repricing Settings" at bounding box center [273, 172] width 136 height 28
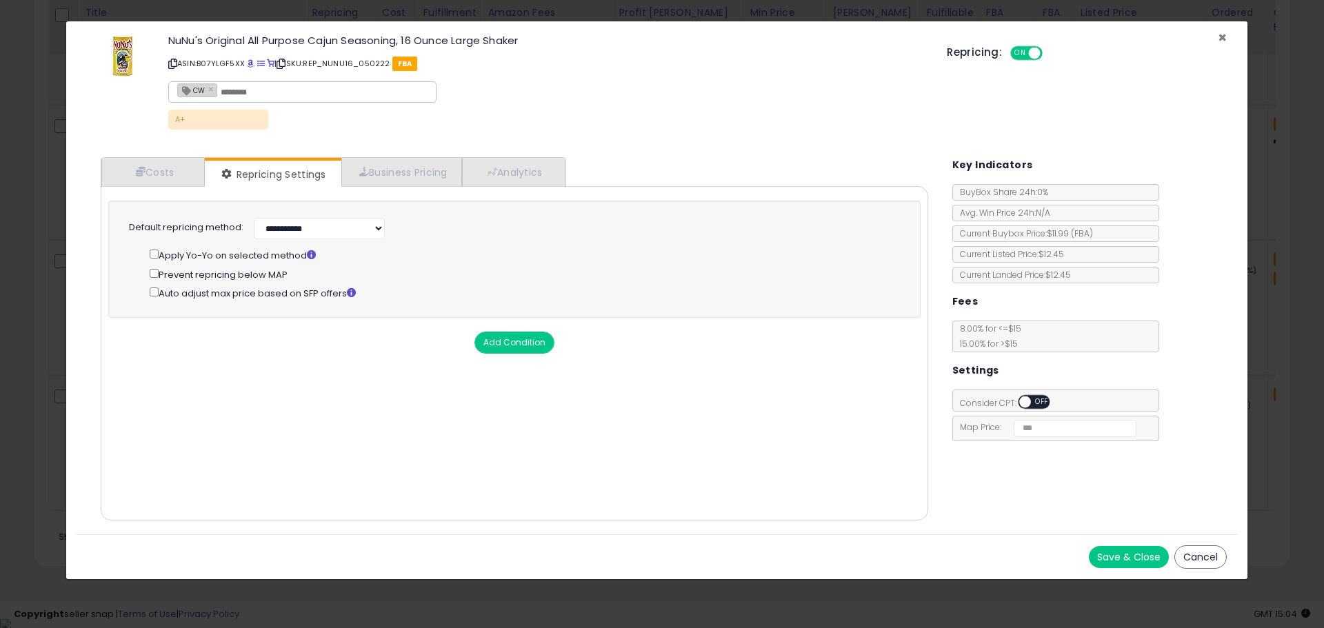
click at [1220, 39] on span "×" at bounding box center [1221, 38] width 9 height 20
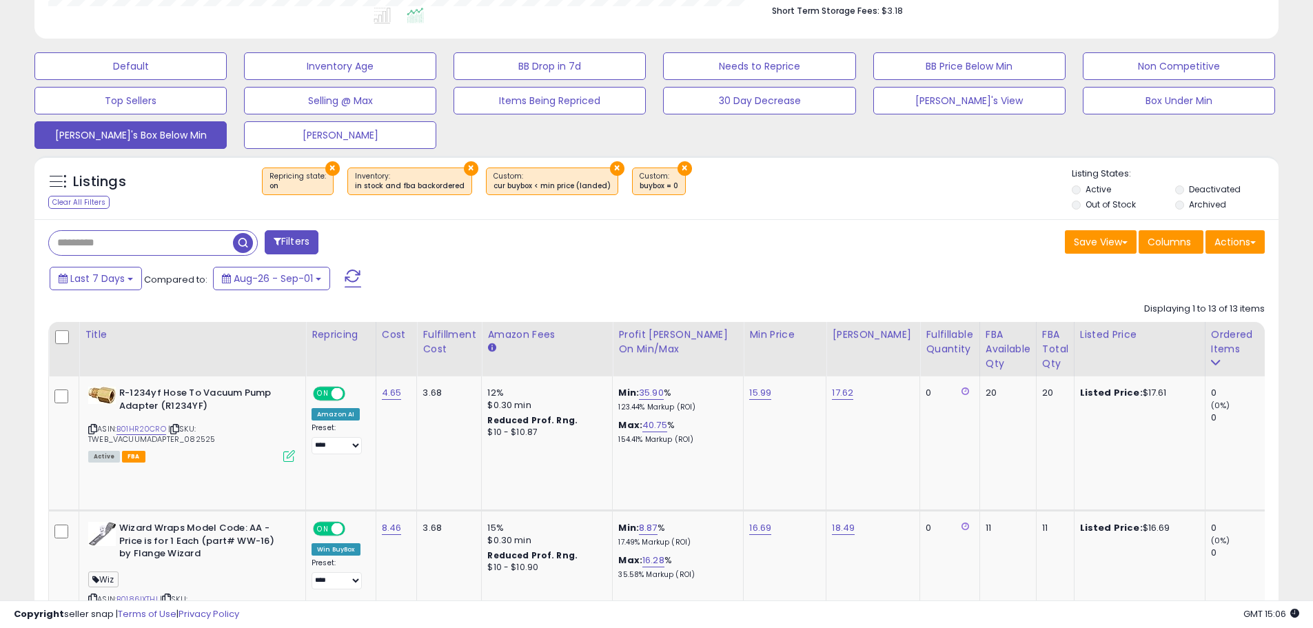
scroll to position [388, 0]
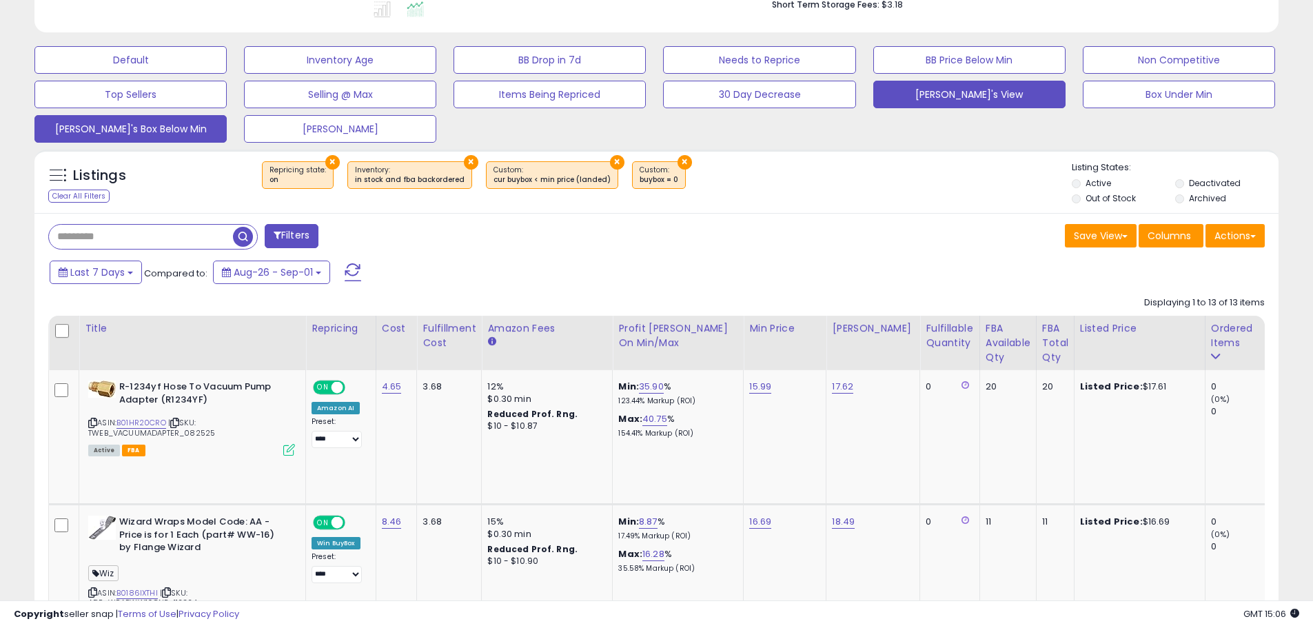
click at [955, 101] on button "[PERSON_NAME]'s View" at bounding box center [969, 95] width 192 height 28
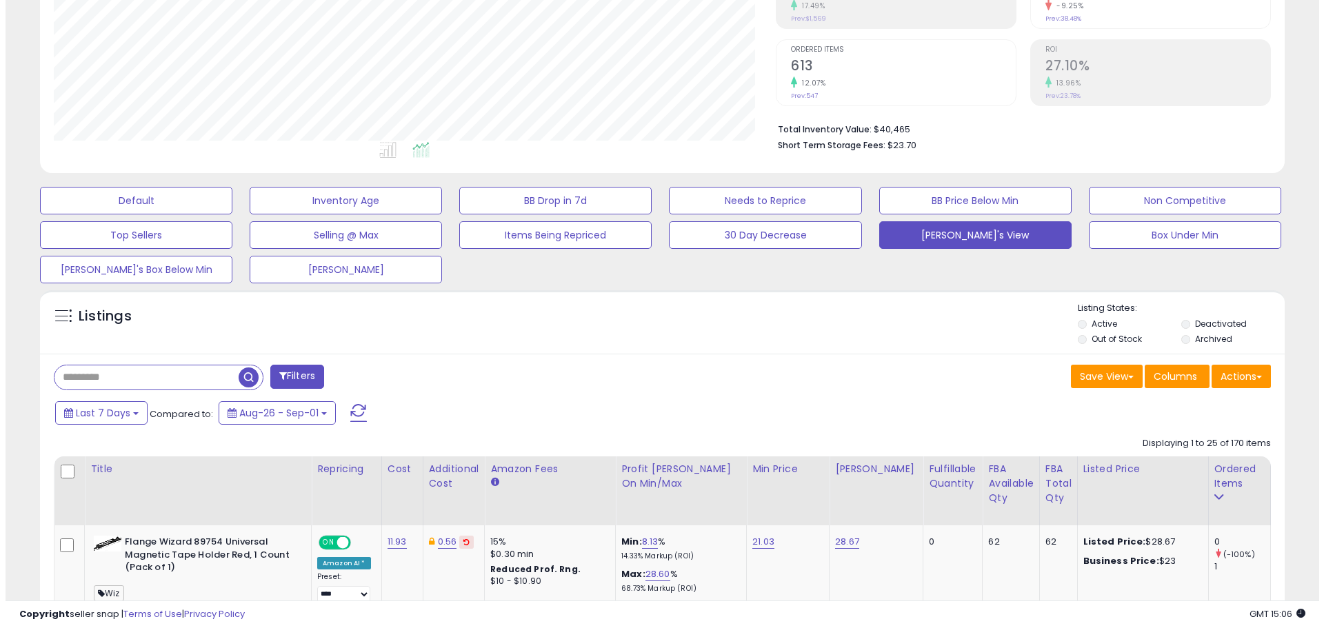
scroll to position [283, 722]
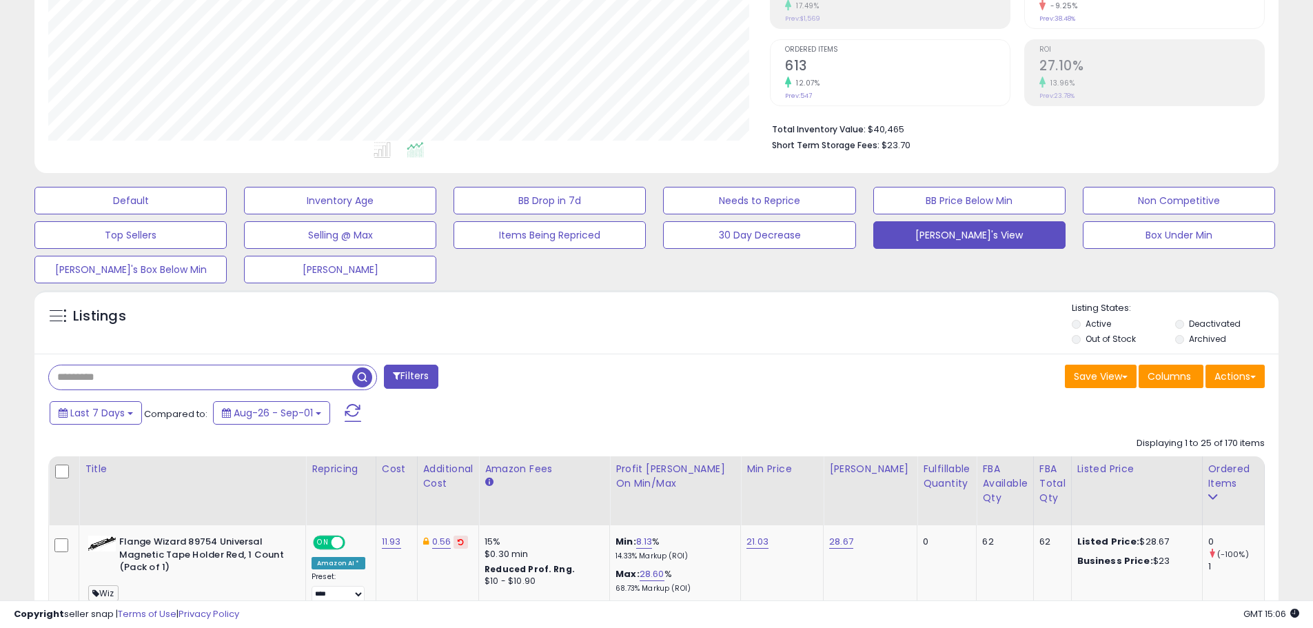
click at [88, 376] on input "text" at bounding box center [200, 377] width 303 height 24
type input "*******"
click at [406, 381] on button "Filters" at bounding box center [411, 377] width 54 height 24
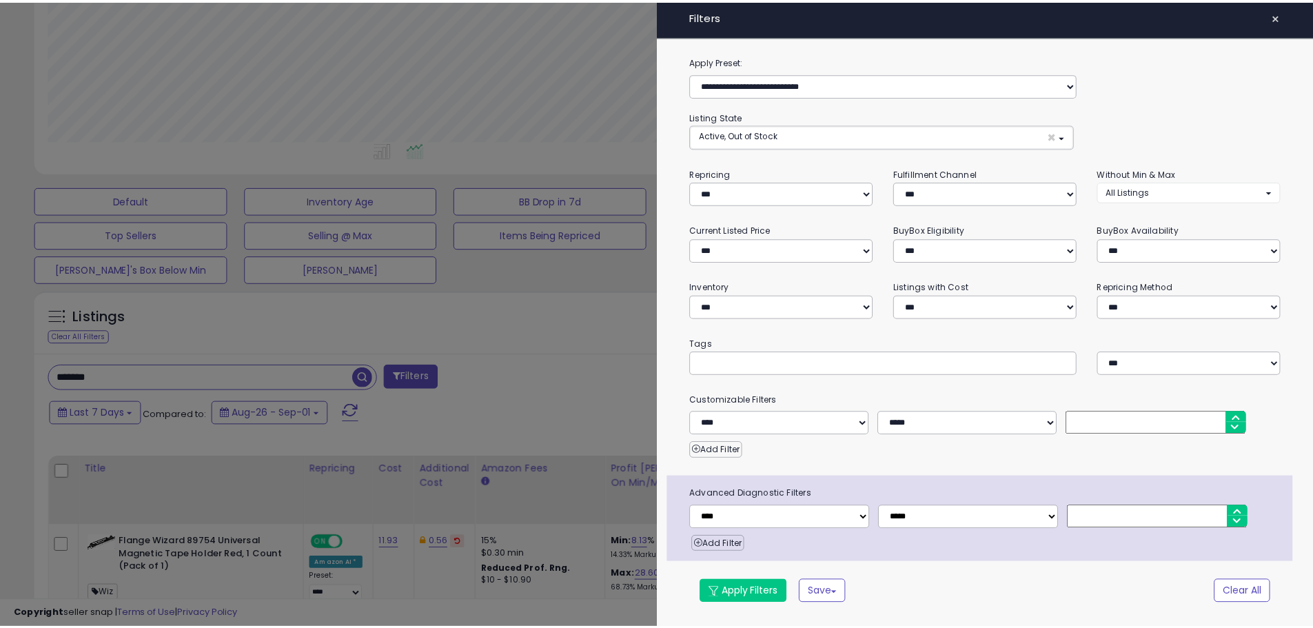
scroll to position [283, 728]
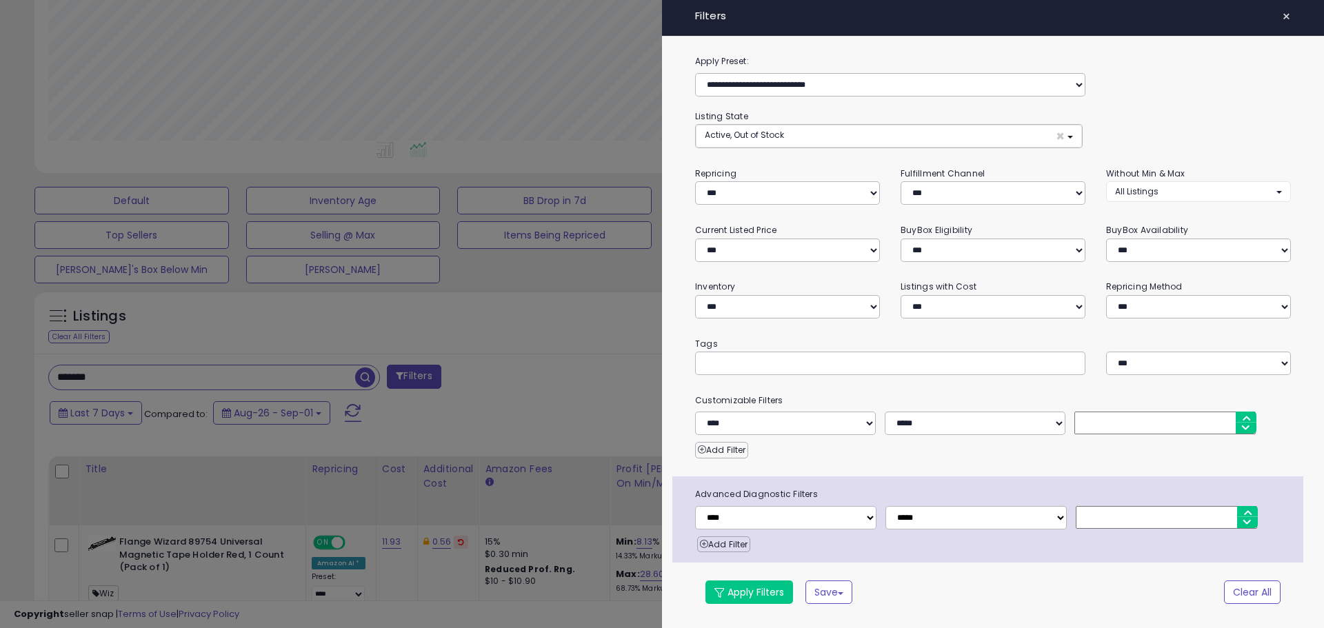
click at [1286, 17] on span "×" at bounding box center [1285, 16] width 9 height 19
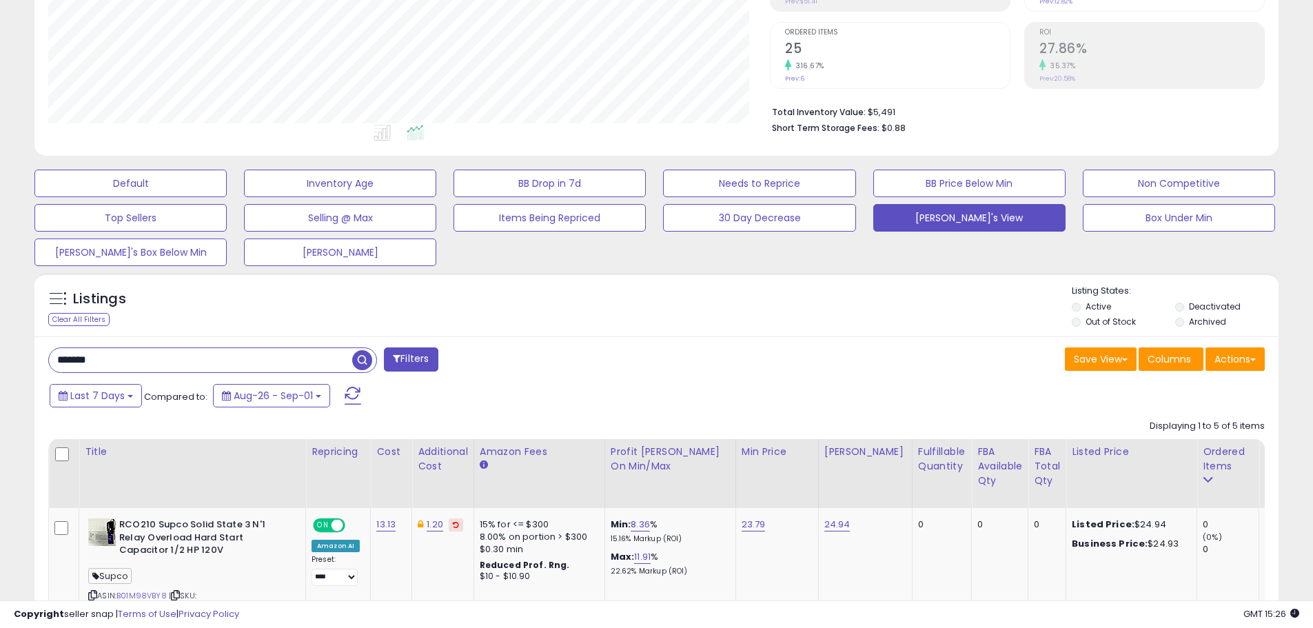
scroll to position [276, 0]
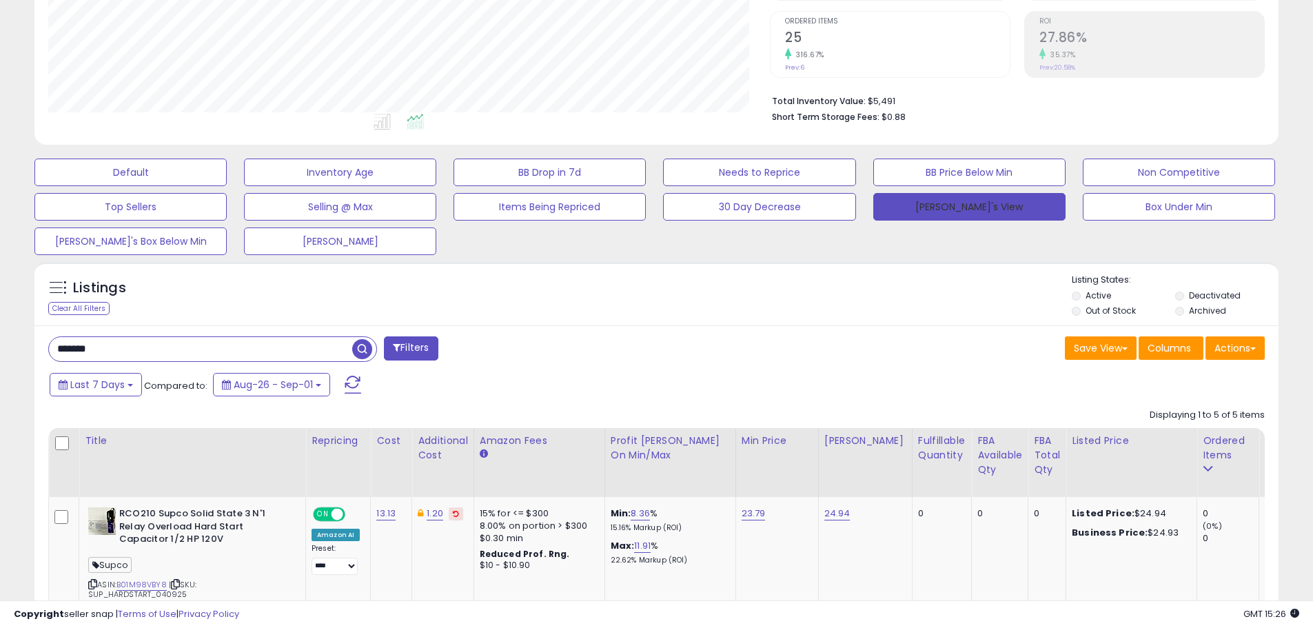
click at [943, 205] on button "[PERSON_NAME]'s View" at bounding box center [969, 207] width 192 height 28
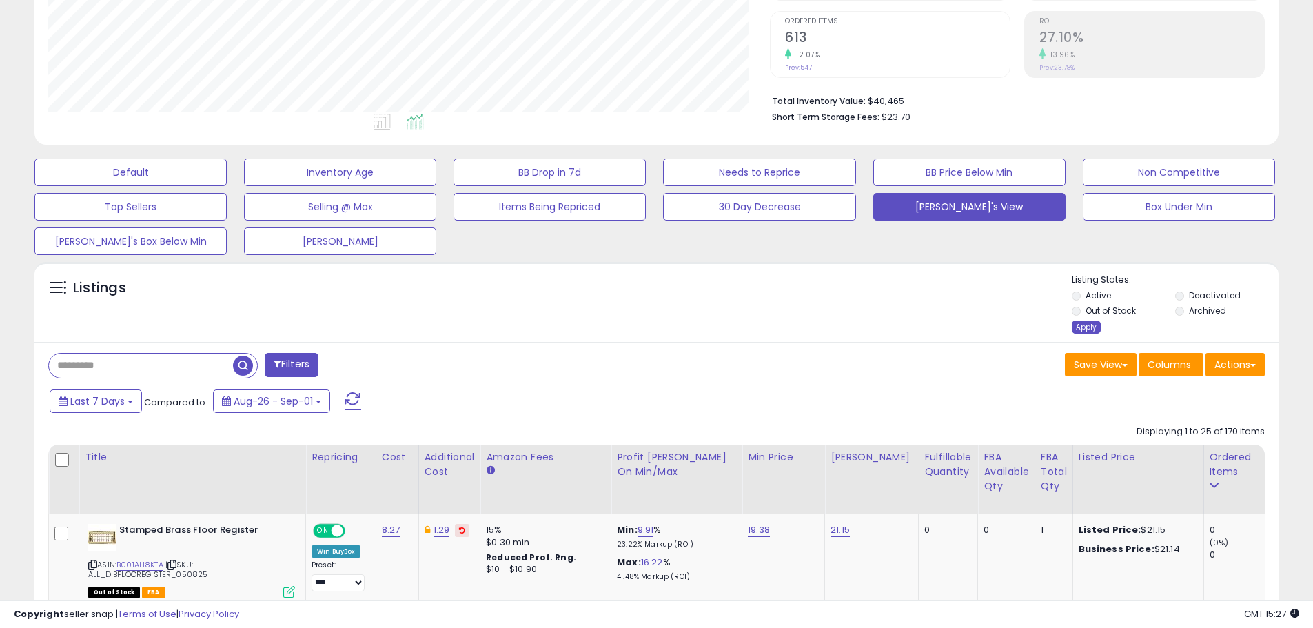
click at [1087, 325] on div "Apply" at bounding box center [1086, 327] width 29 height 13
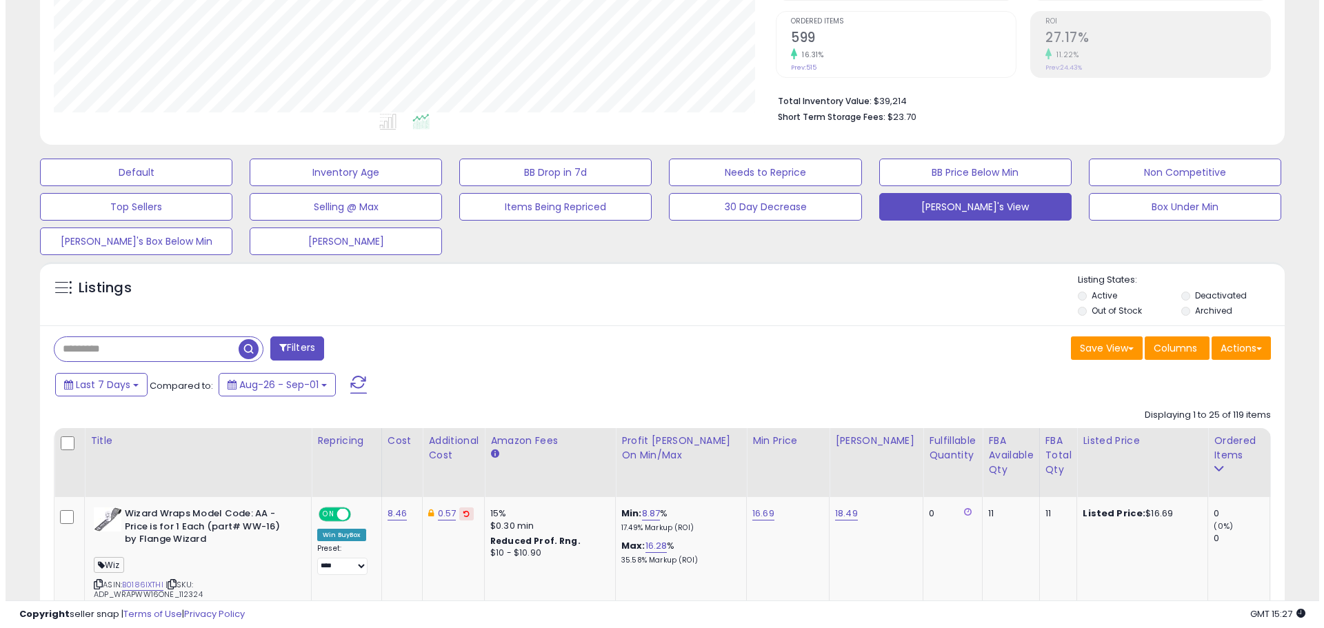
scroll to position [283, 722]
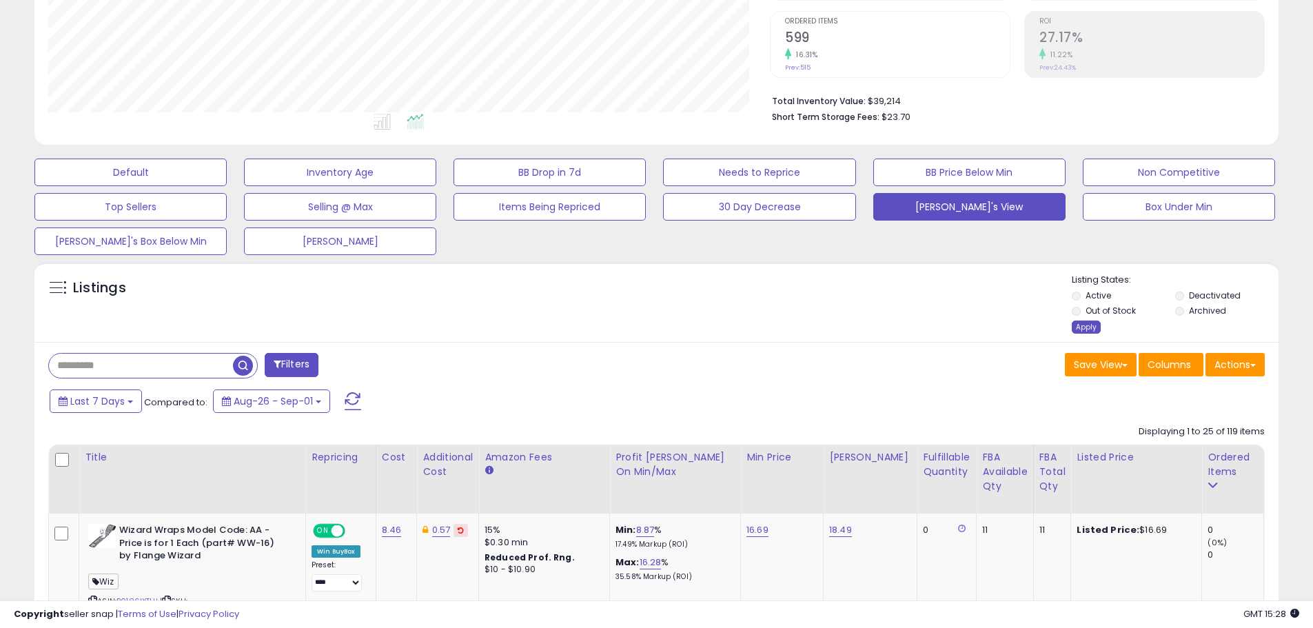
click at [1091, 327] on div "Apply" at bounding box center [1086, 327] width 29 height 13
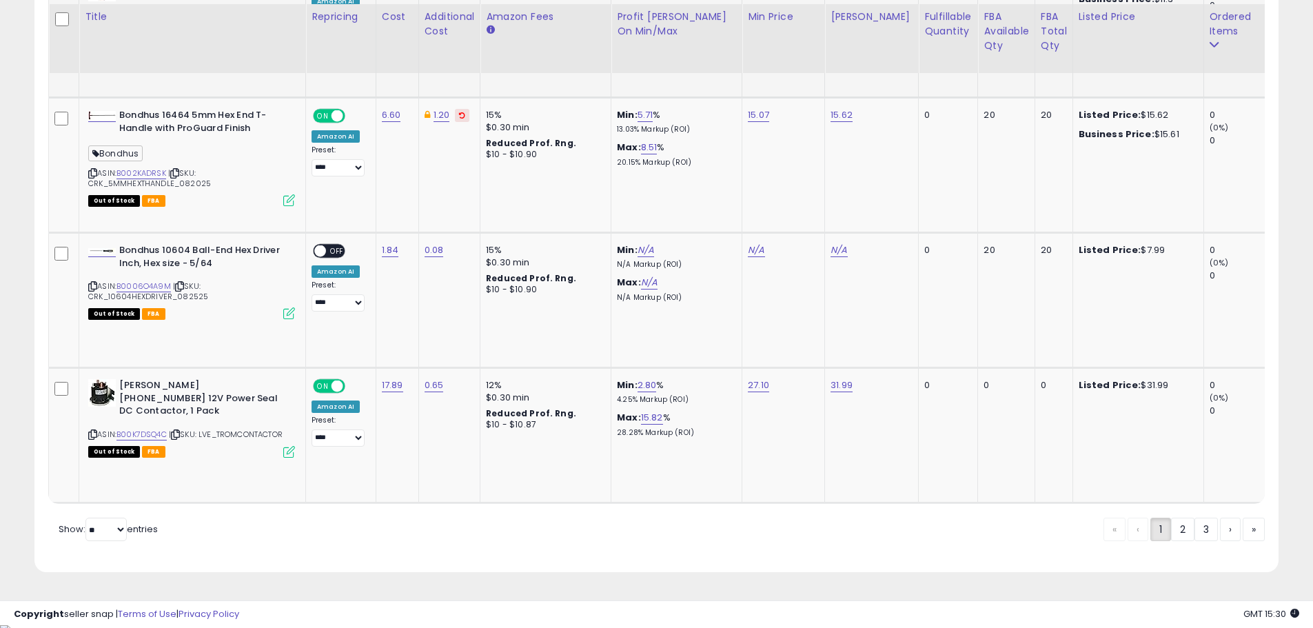
scroll to position [3660, 0]
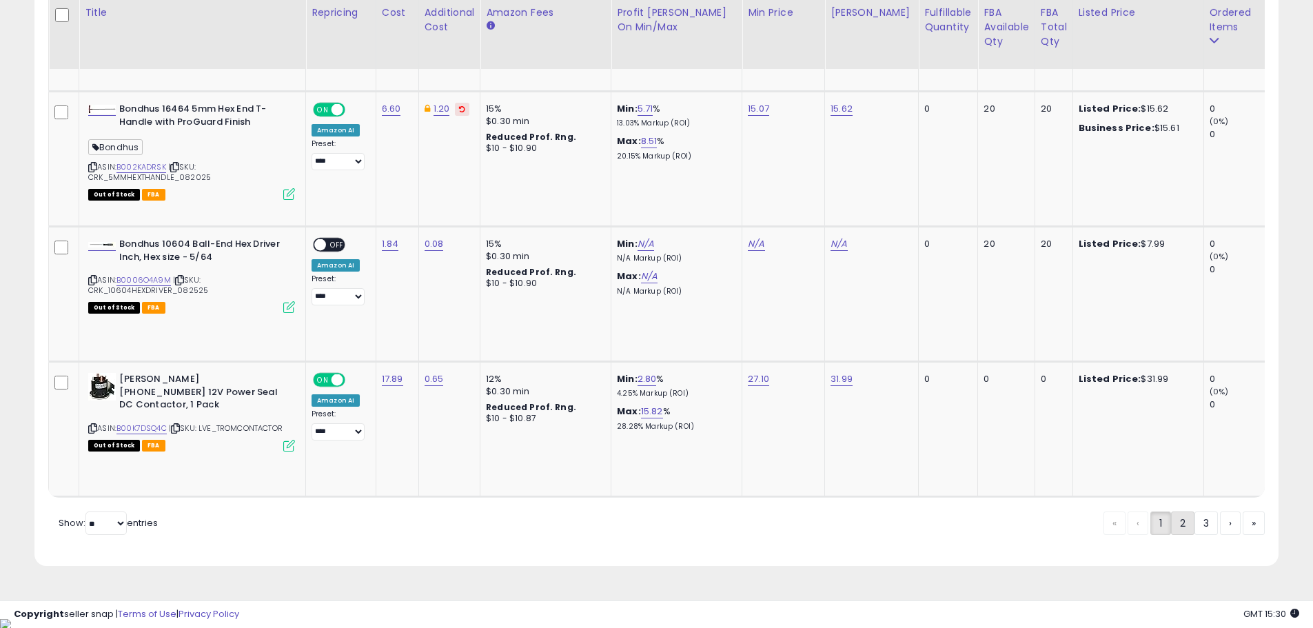
click at [1178, 534] on link "2" at bounding box center [1182, 522] width 23 height 23
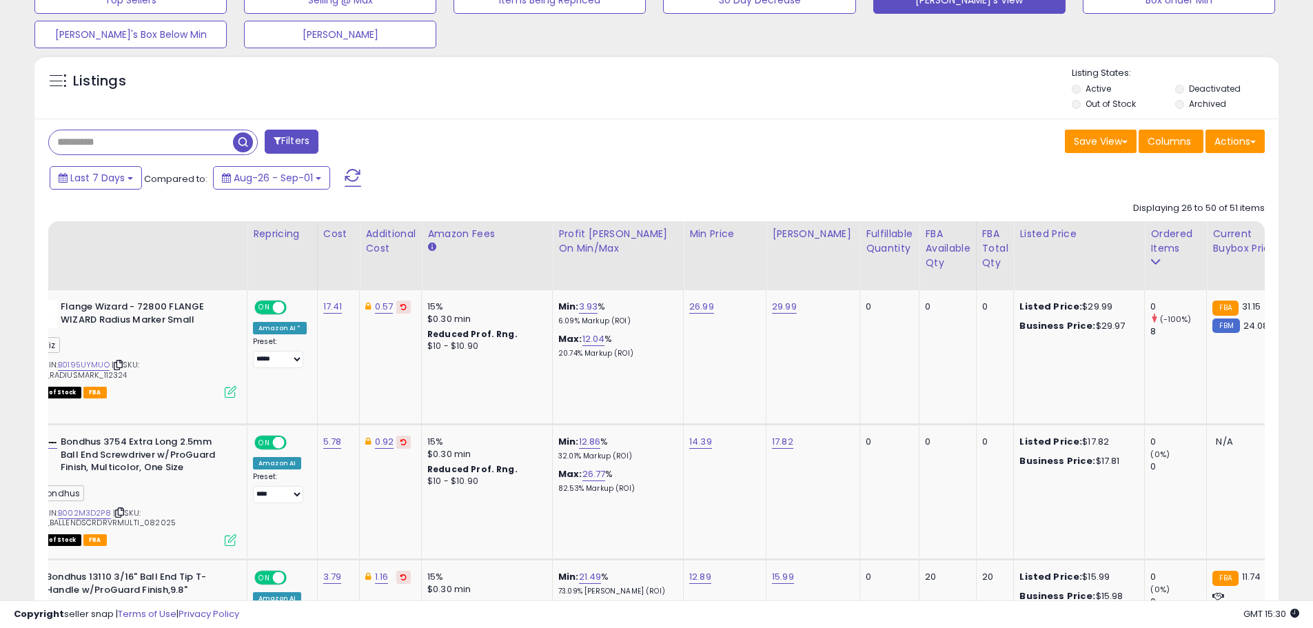
scroll to position [0, 90]
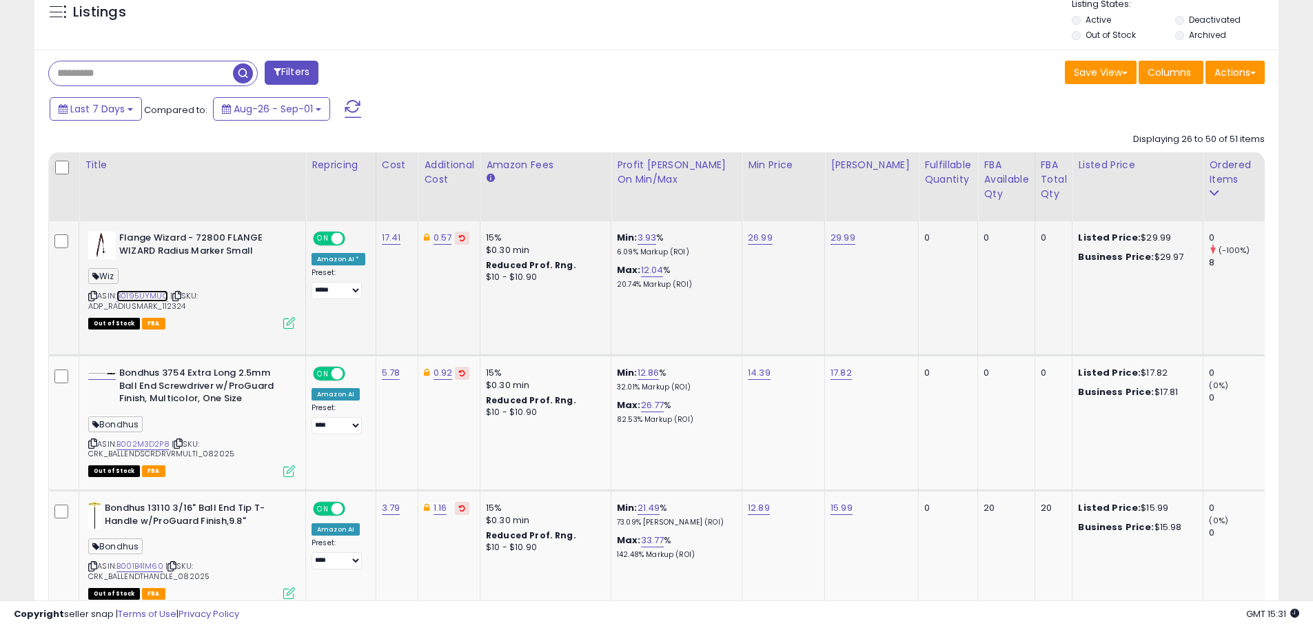
click at [143, 294] on link "B0195UYMUO" at bounding box center [142, 296] width 52 height 12
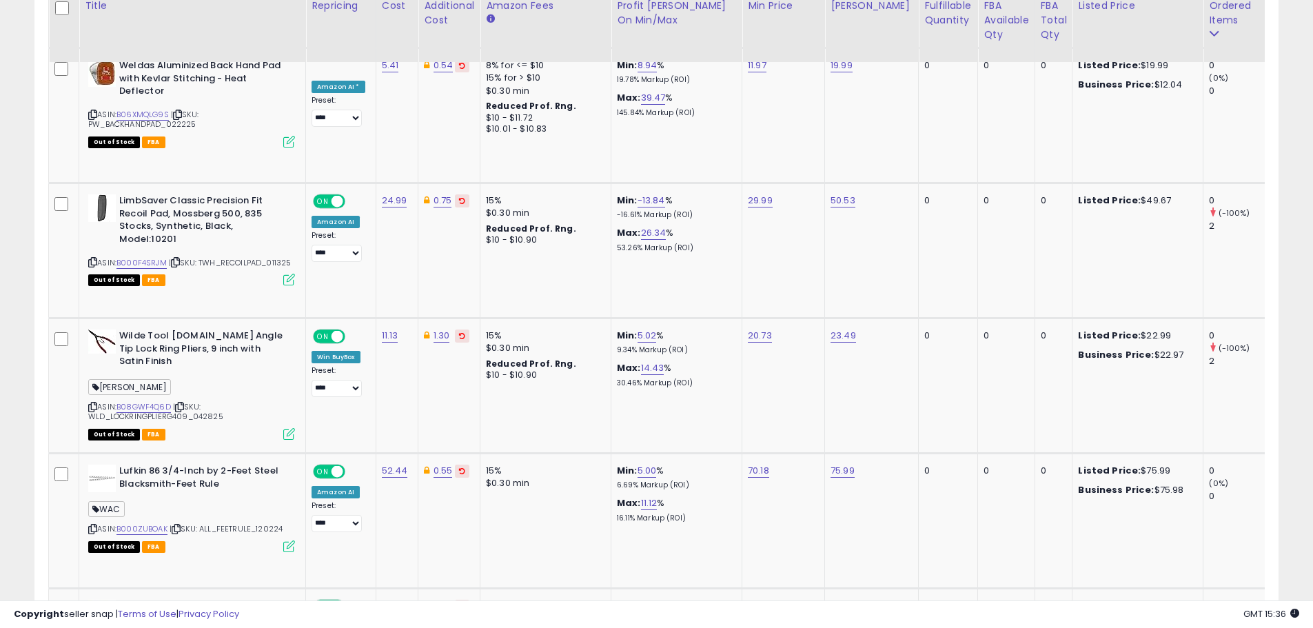
scroll to position [2068, 0]
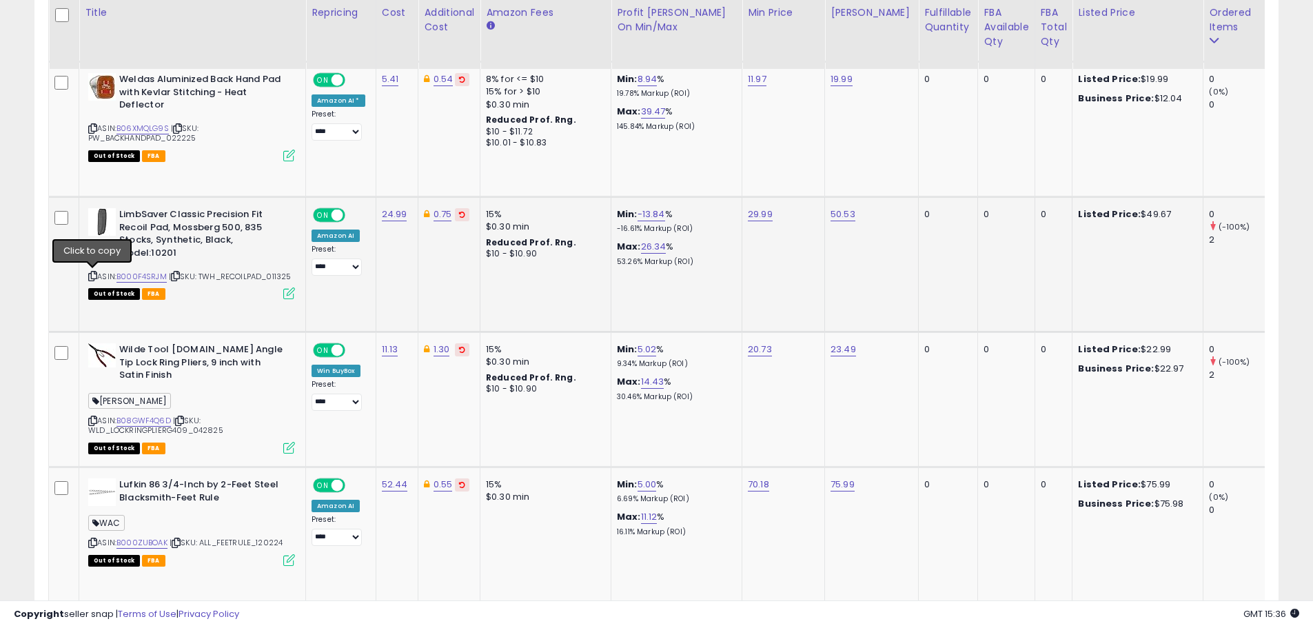
click at [93, 275] on icon at bounding box center [92, 276] width 9 height 8
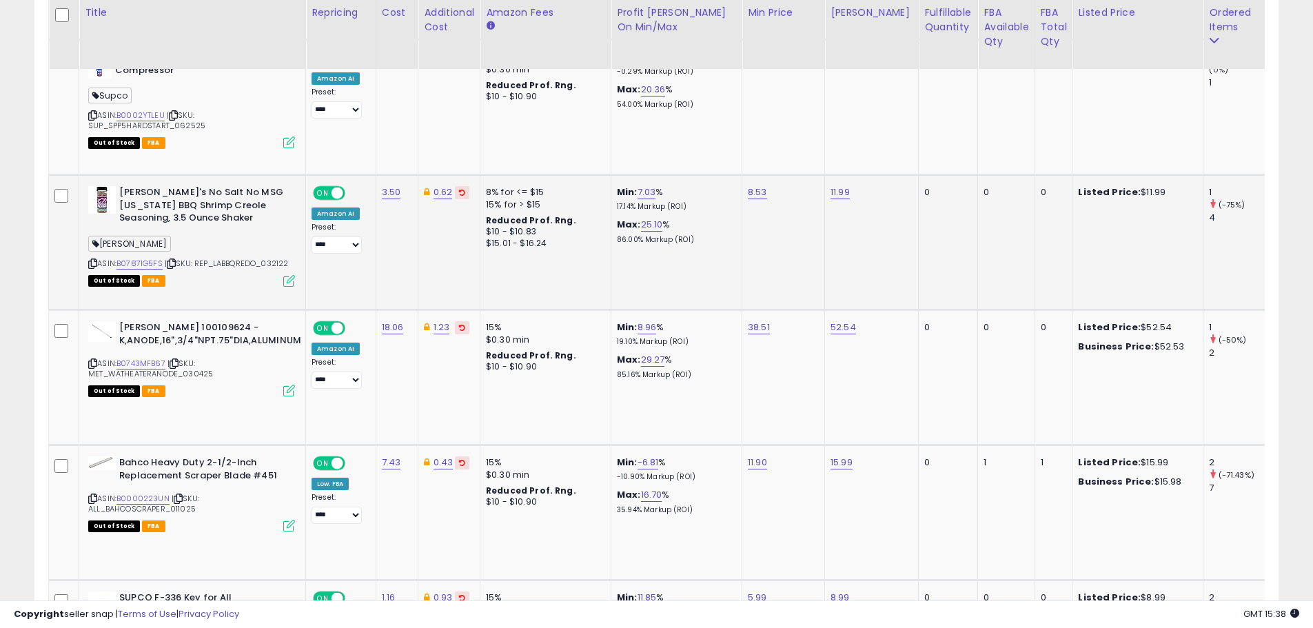
scroll to position [3240, 0]
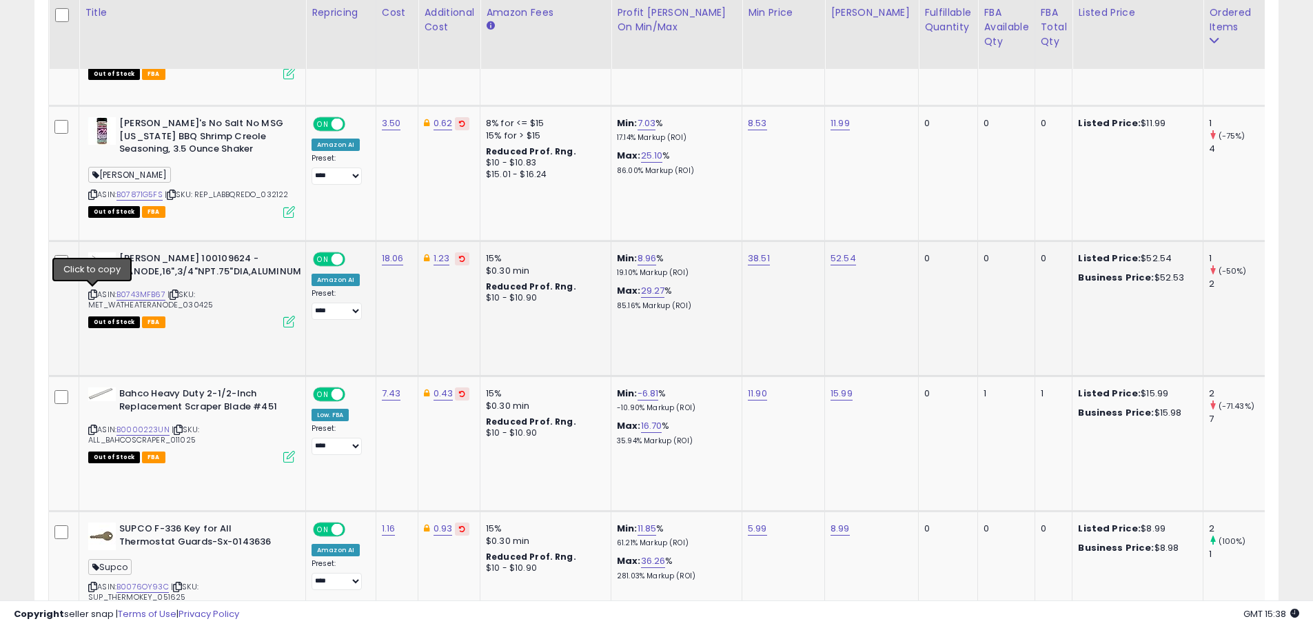
click at [91, 293] on icon at bounding box center [92, 295] width 9 height 8
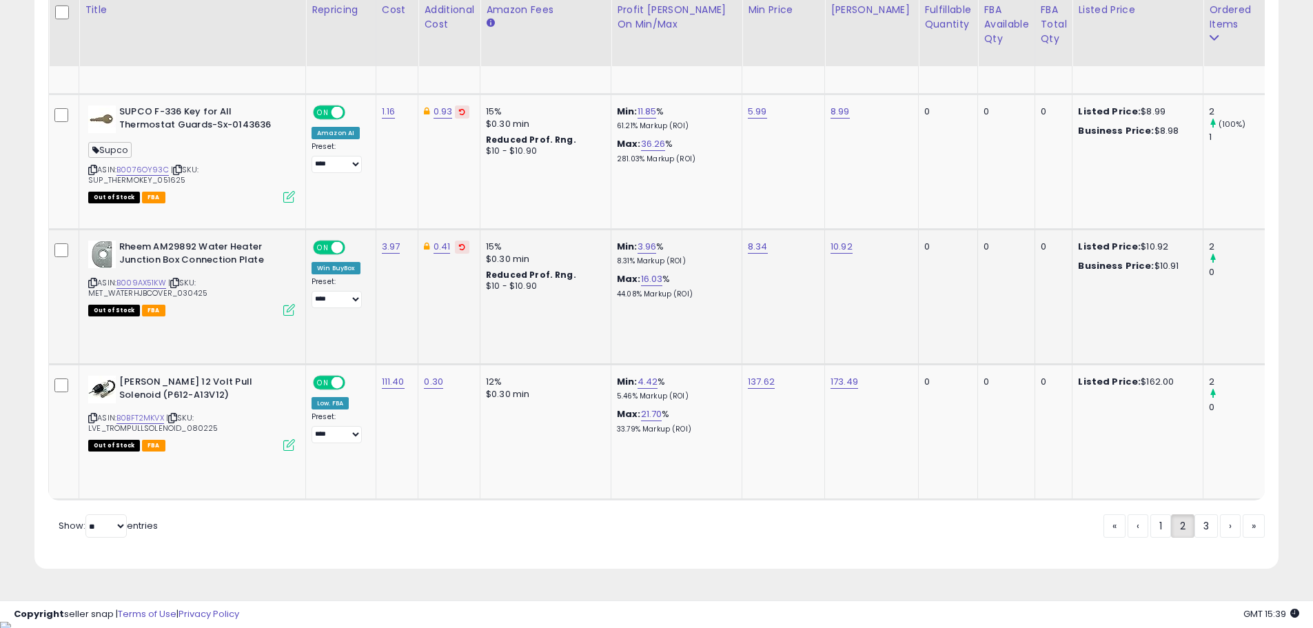
scroll to position [3660, 0]
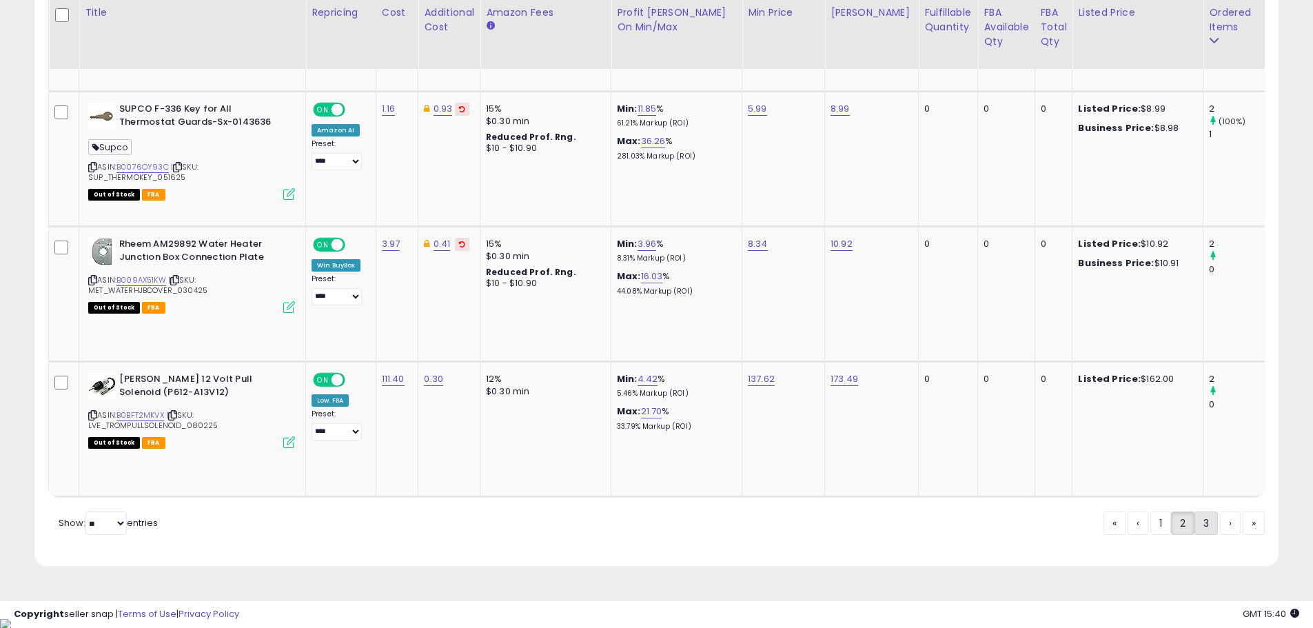
click at [1204, 532] on link "3" at bounding box center [1206, 522] width 23 height 23
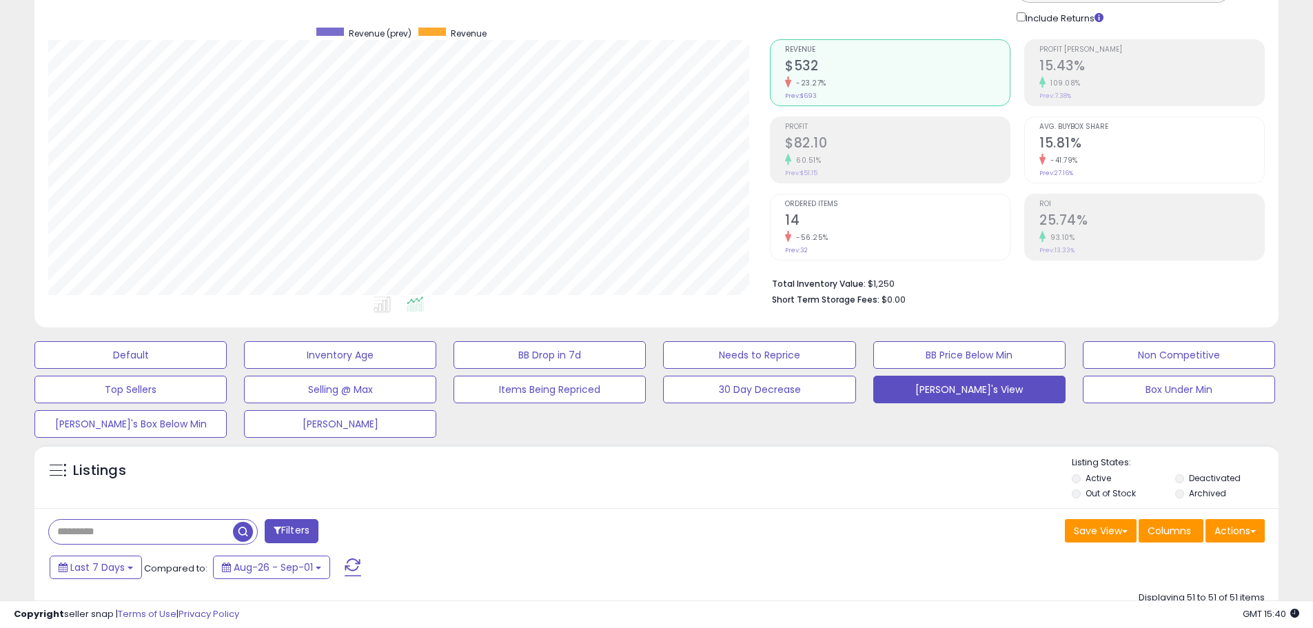
scroll to position [65, 0]
